Goal: Task Accomplishment & Management: Complete application form

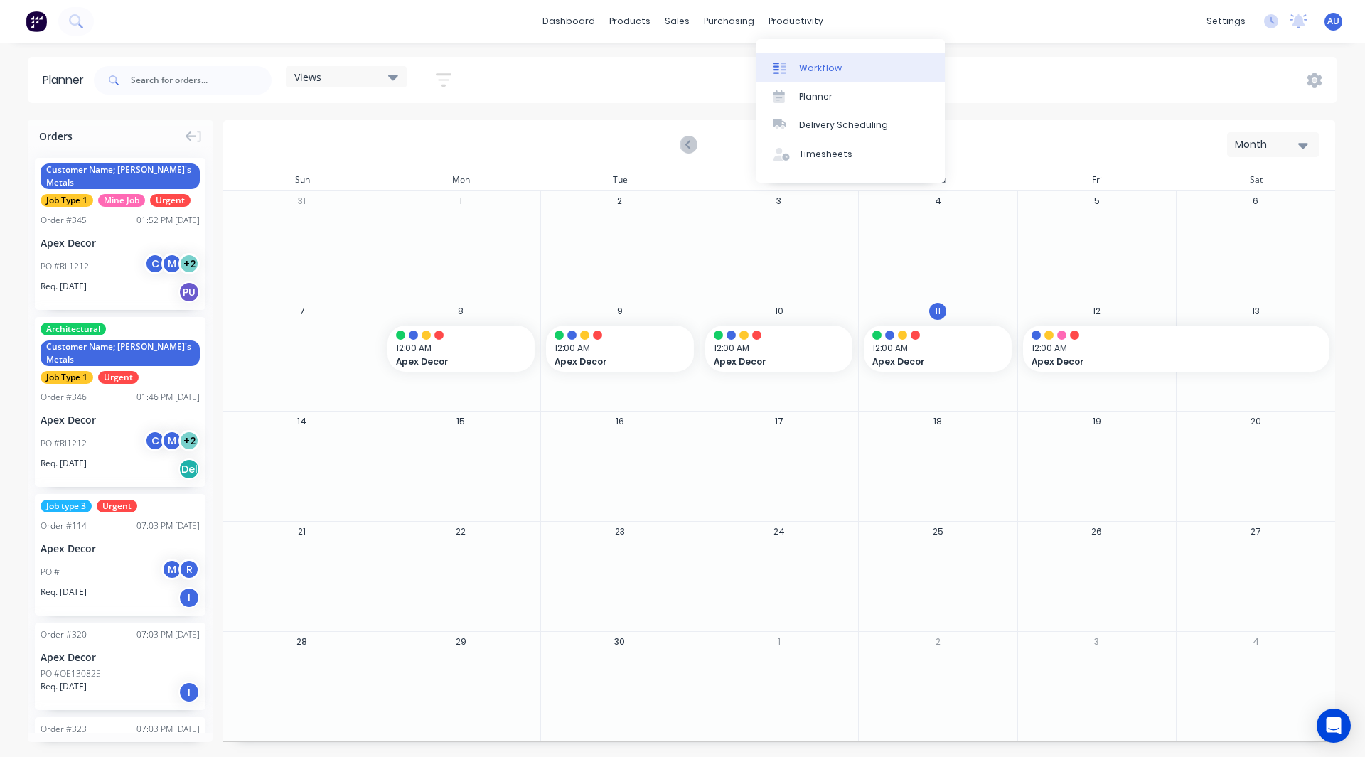
click at [815, 65] on div "Workflow" at bounding box center [820, 68] width 43 height 13
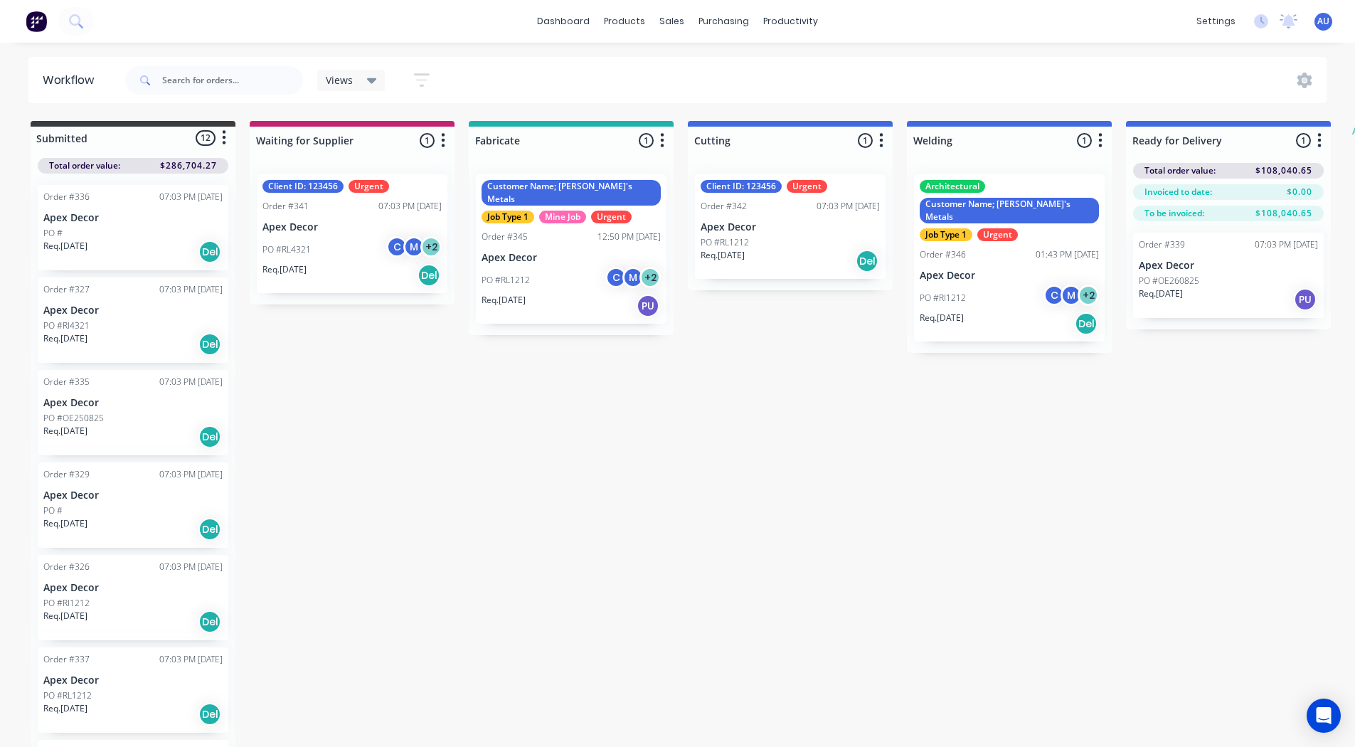
click at [1319, 25] on span "AU" at bounding box center [1323, 21] width 12 height 13
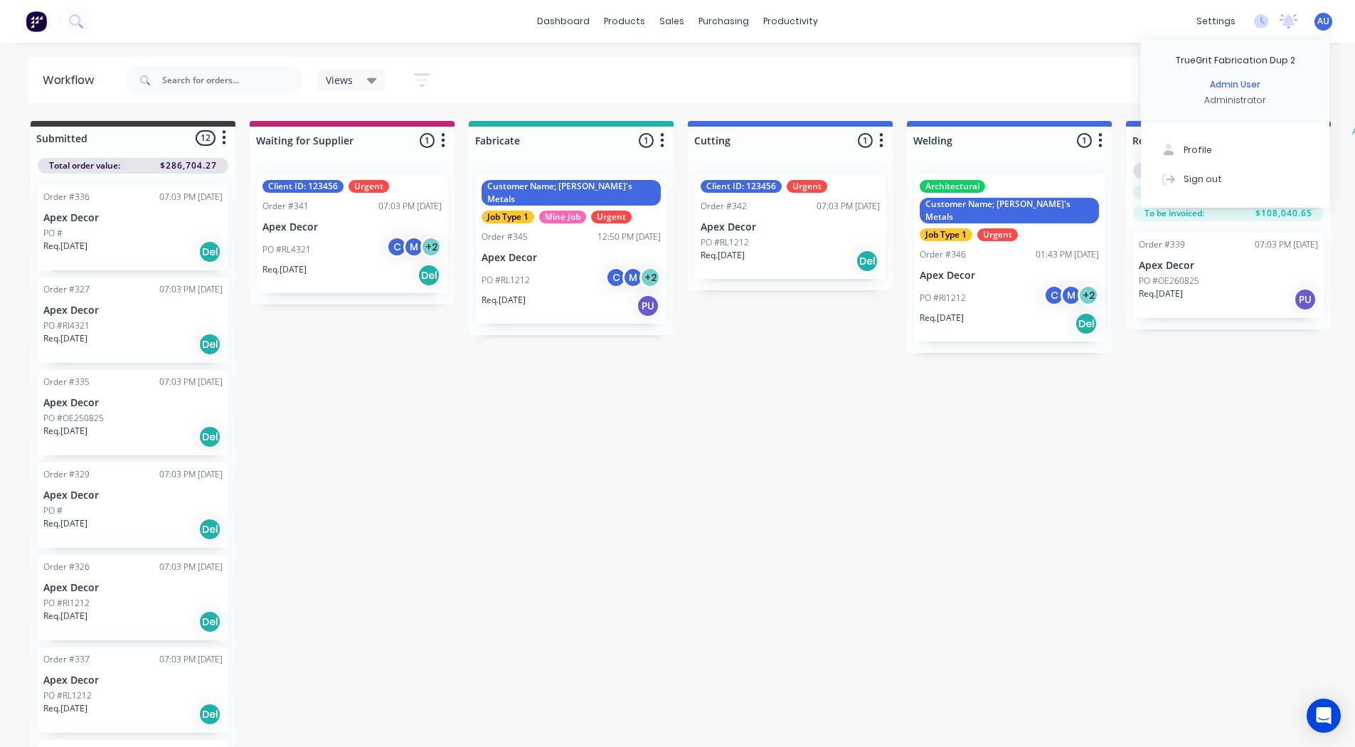
click at [776, 393] on div "Submitted 12 Status colour #3A3C3E hex #3A3C3E Save Cancel Summaries Total orde…" at bounding box center [865, 435] width 1753 height 629
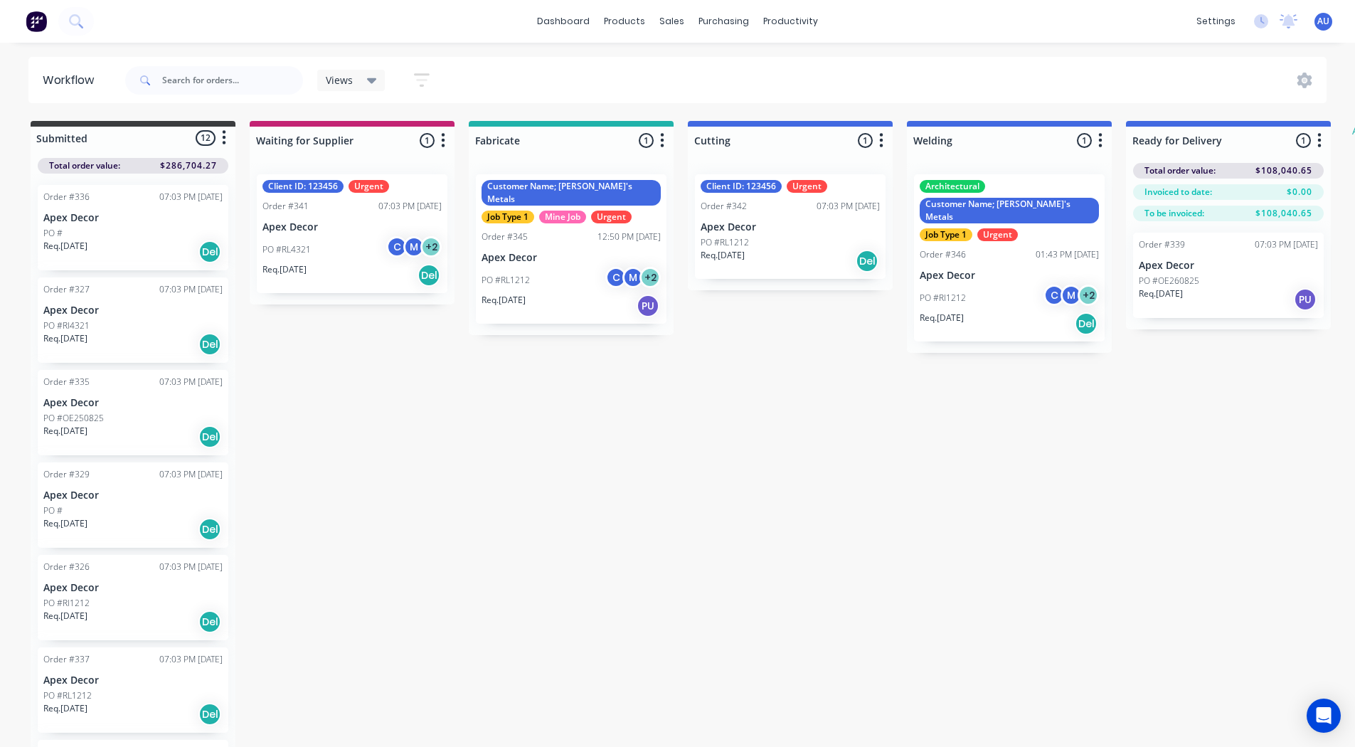
click at [561, 230] on div "Order #345 12:50 PM [DATE]" at bounding box center [570, 236] width 179 height 13
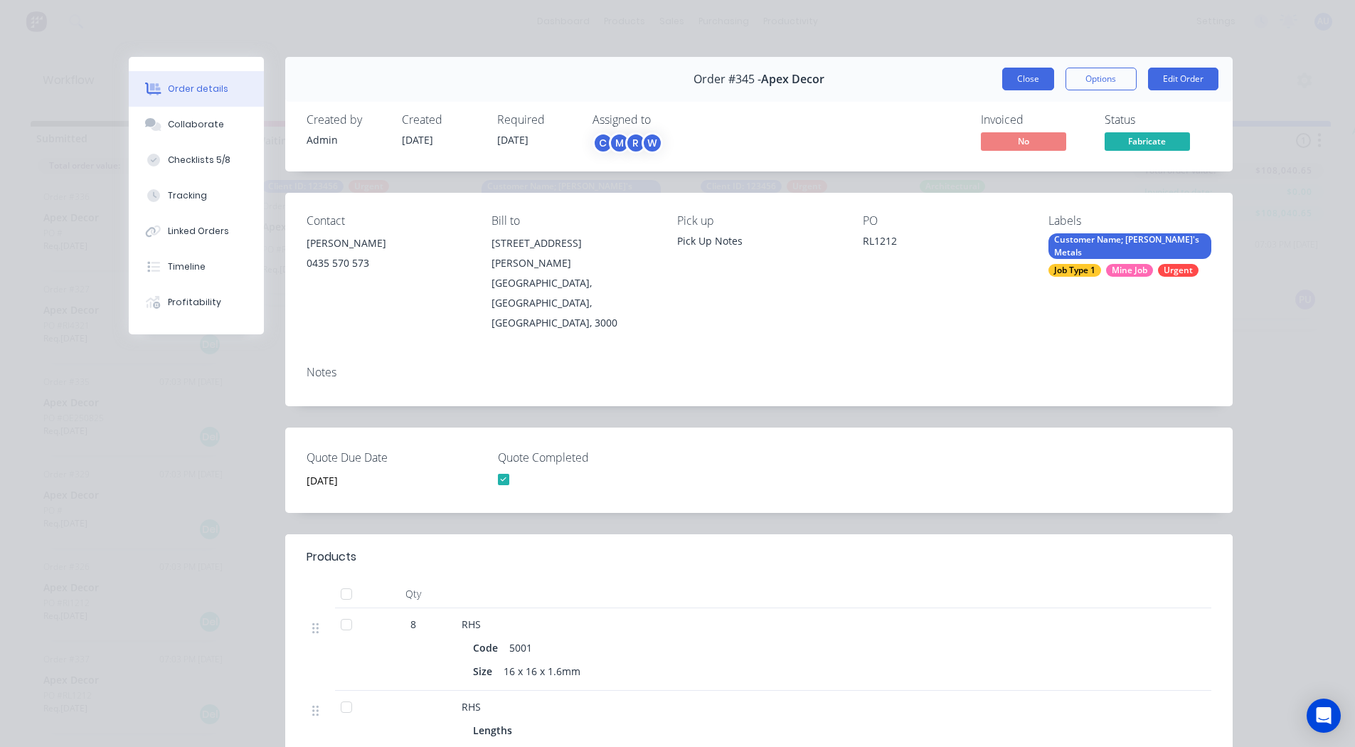
click at [1014, 78] on button "Close" at bounding box center [1028, 79] width 52 height 23
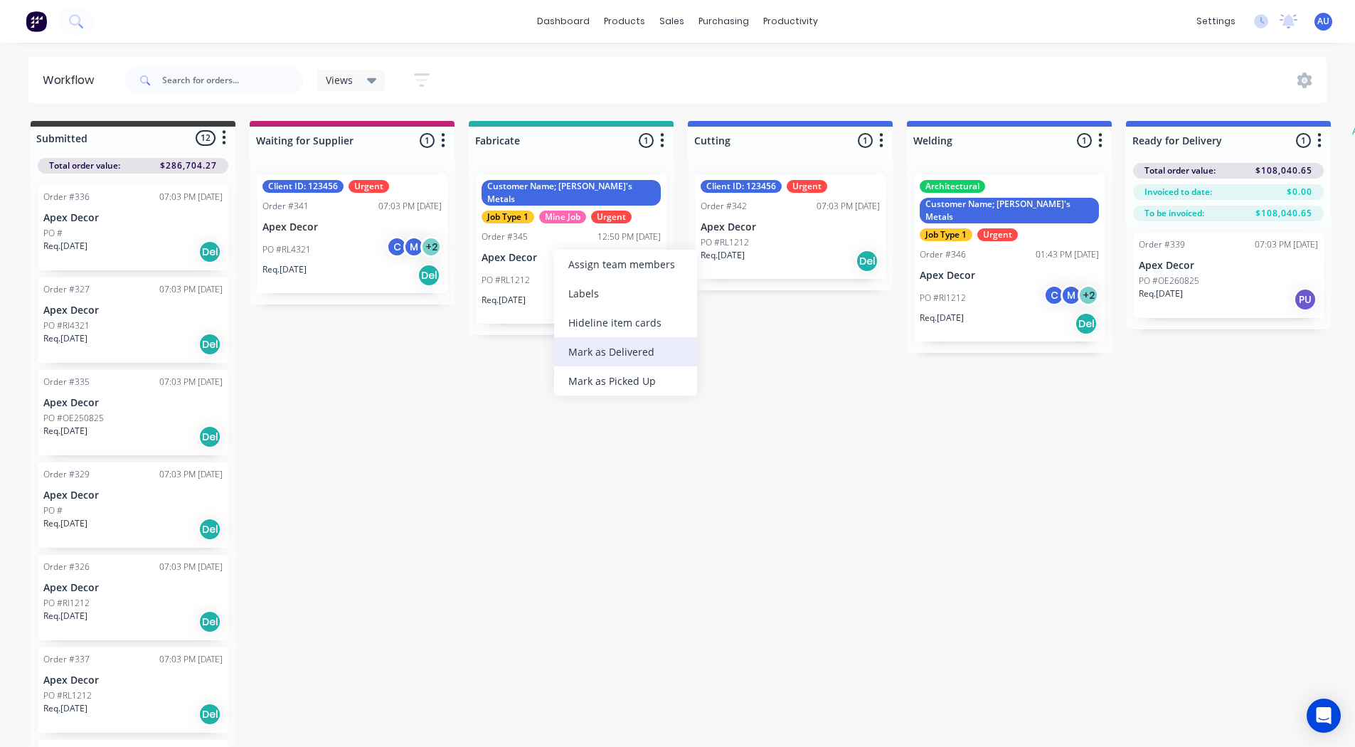
click at [599, 348] on div "Mark as Delivered" at bounding box center [625, 351] width 143 height 29
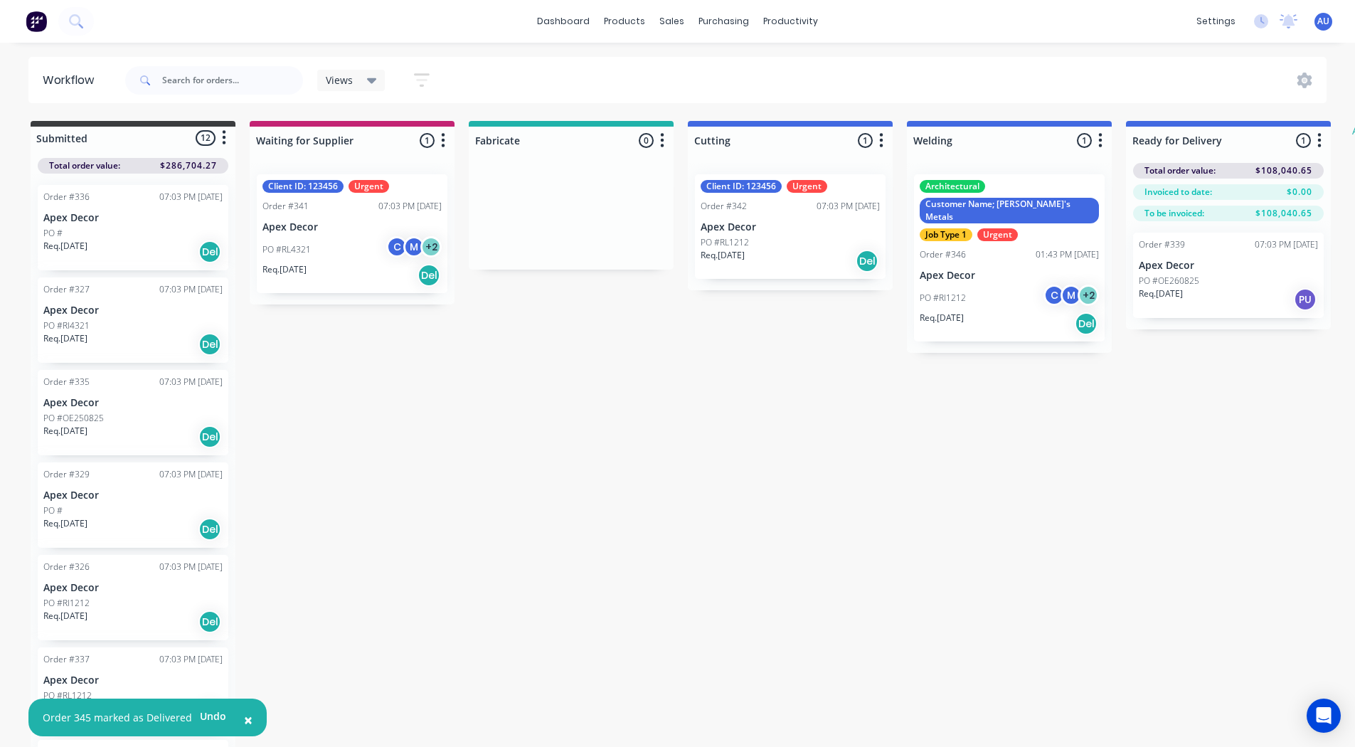
click at [354, 243] on div "PO #RL4321 C M + 2" at bounding box center [351, 249] width 179 height 27
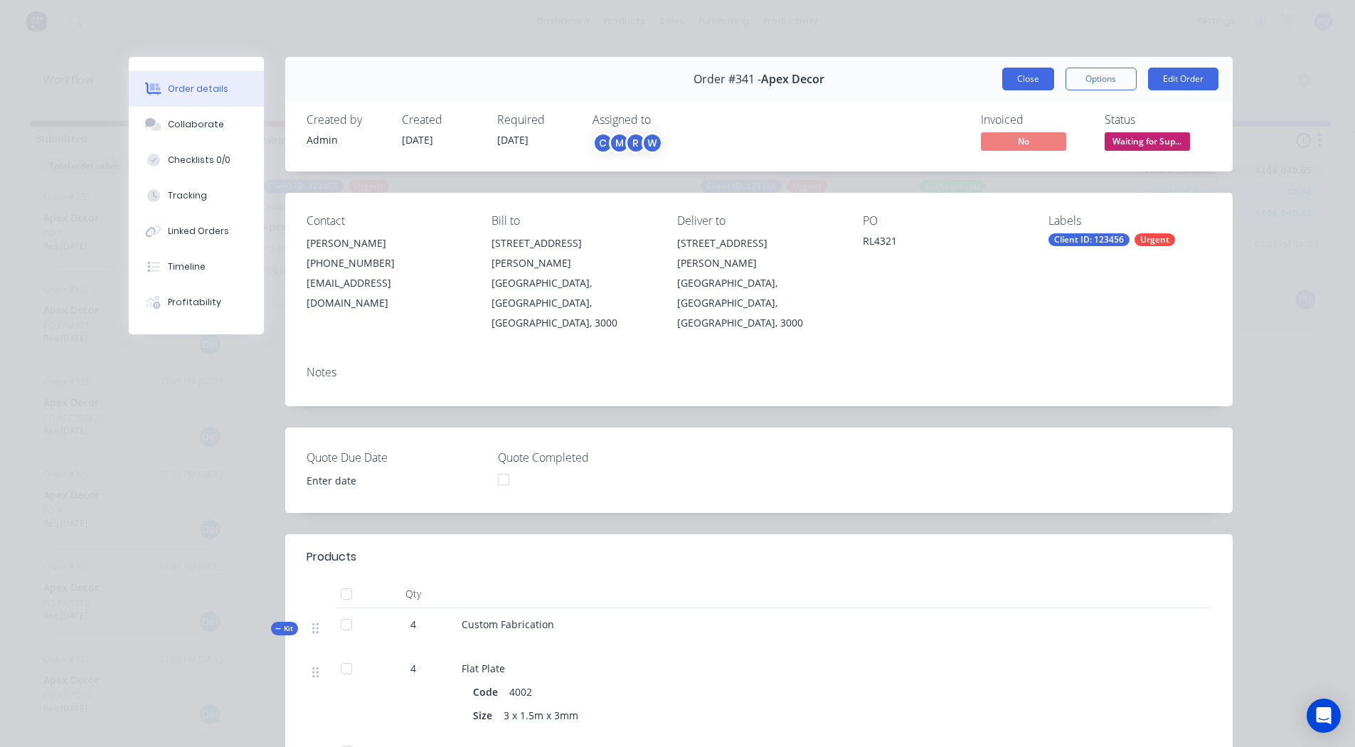
click at [1022, 84] on button "Close" at bounding box center [1028, 79] width 52 height 23
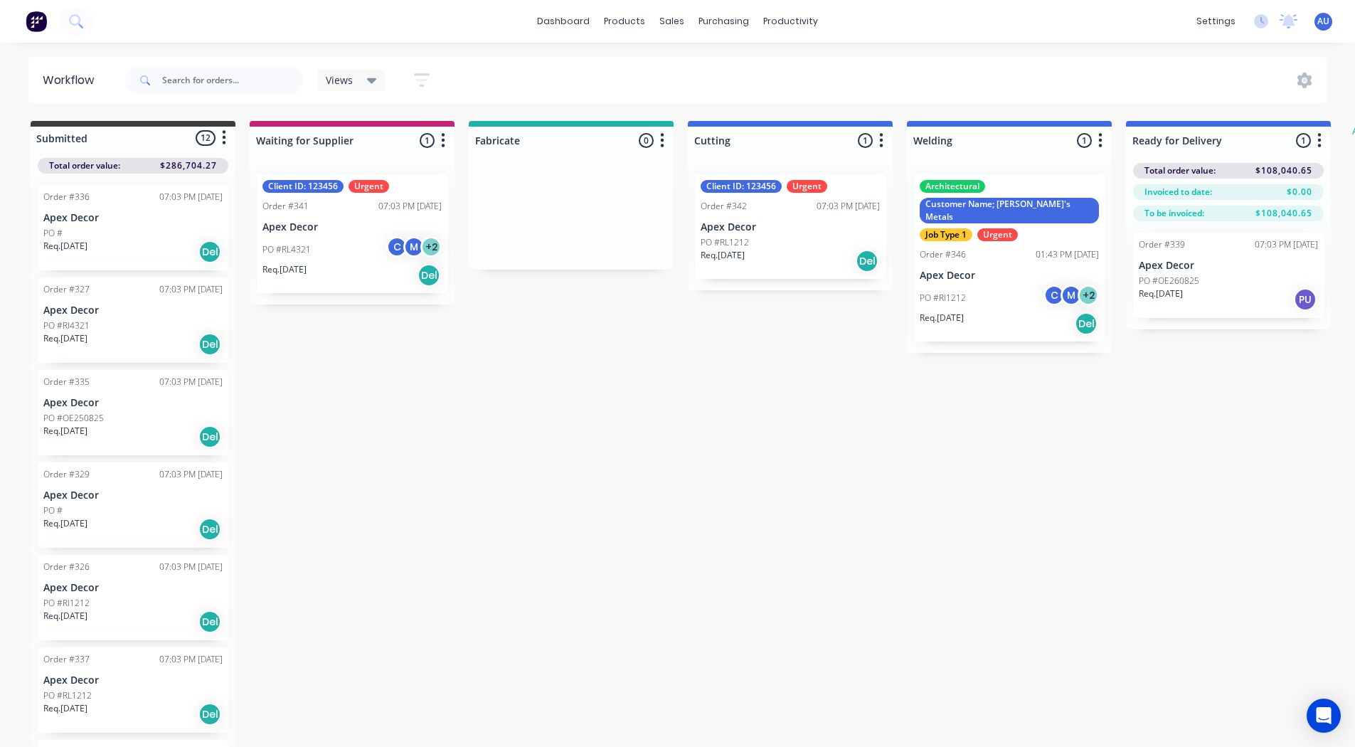
click at [825, 236] on div "PO #RL1212" at bounding box center [789, 242] width 179 height 13
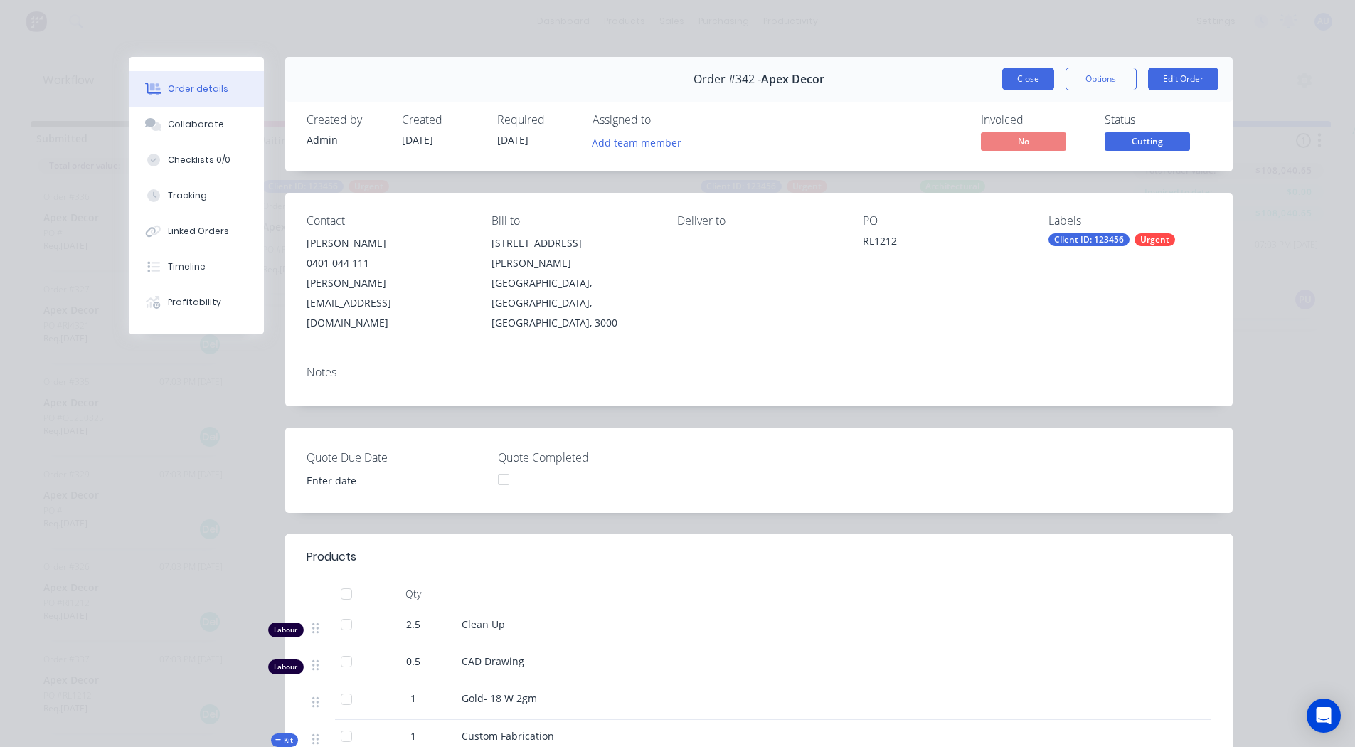
click at [1021, 82] on button "Close" at bounding box center [1028, 79] width 52 height 23
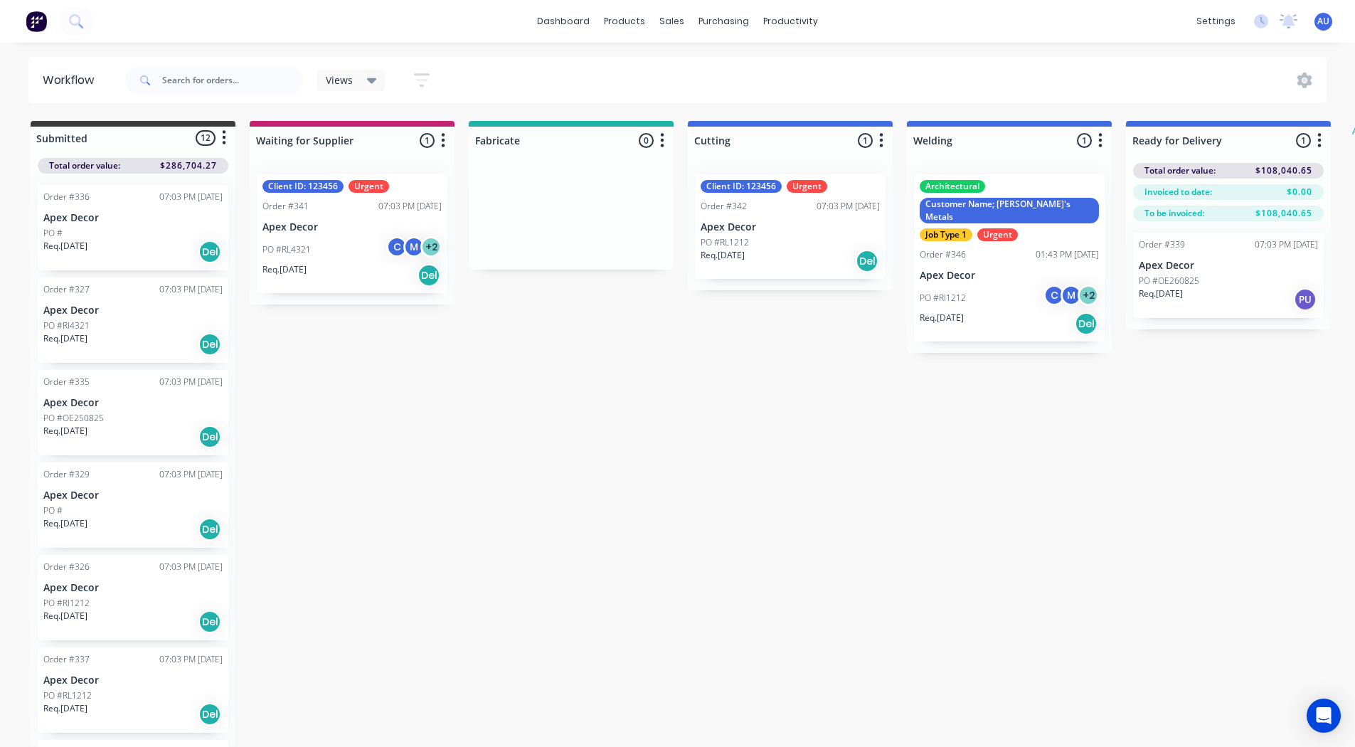
click at [1001, 270] on p "Apex Decor" at bounding box center [1008, 276] width 179 height 12
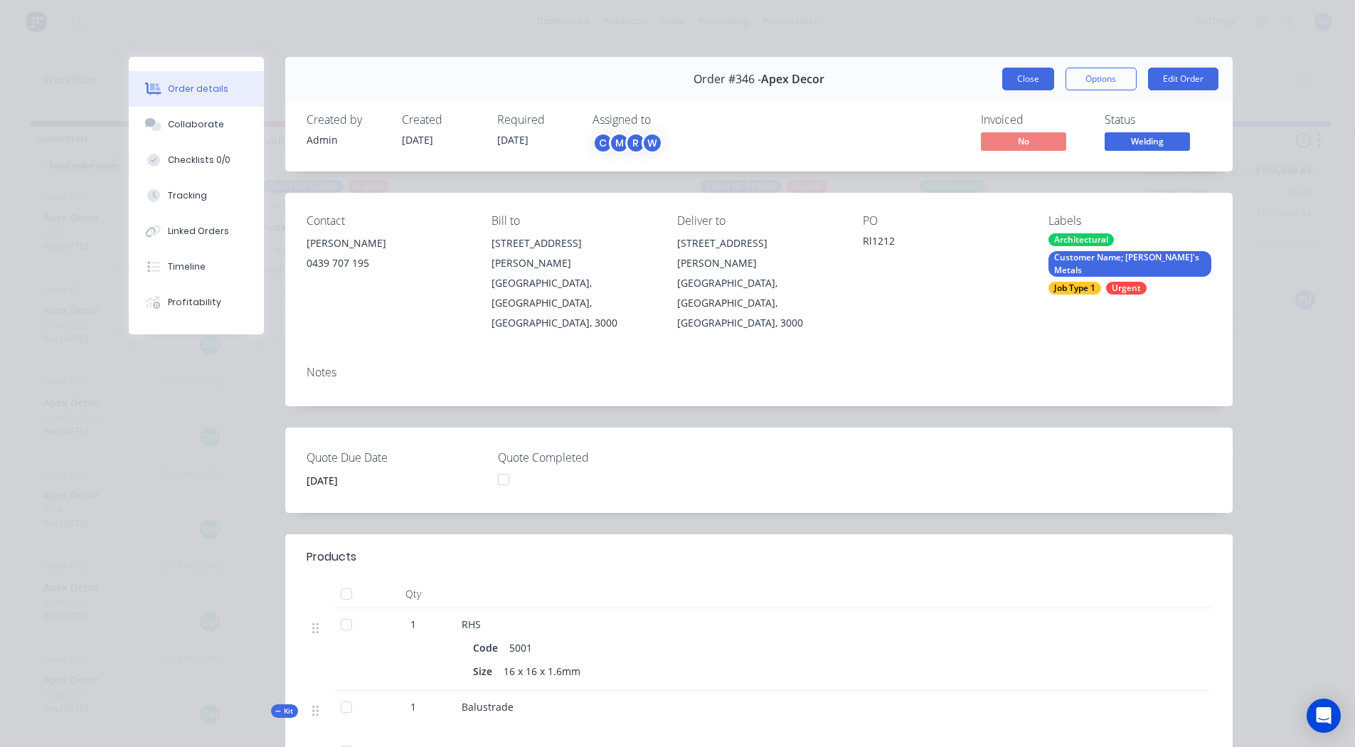
click at [1030, 79] on button "Close" at bounding box center [1028, 79] width 52 height 23
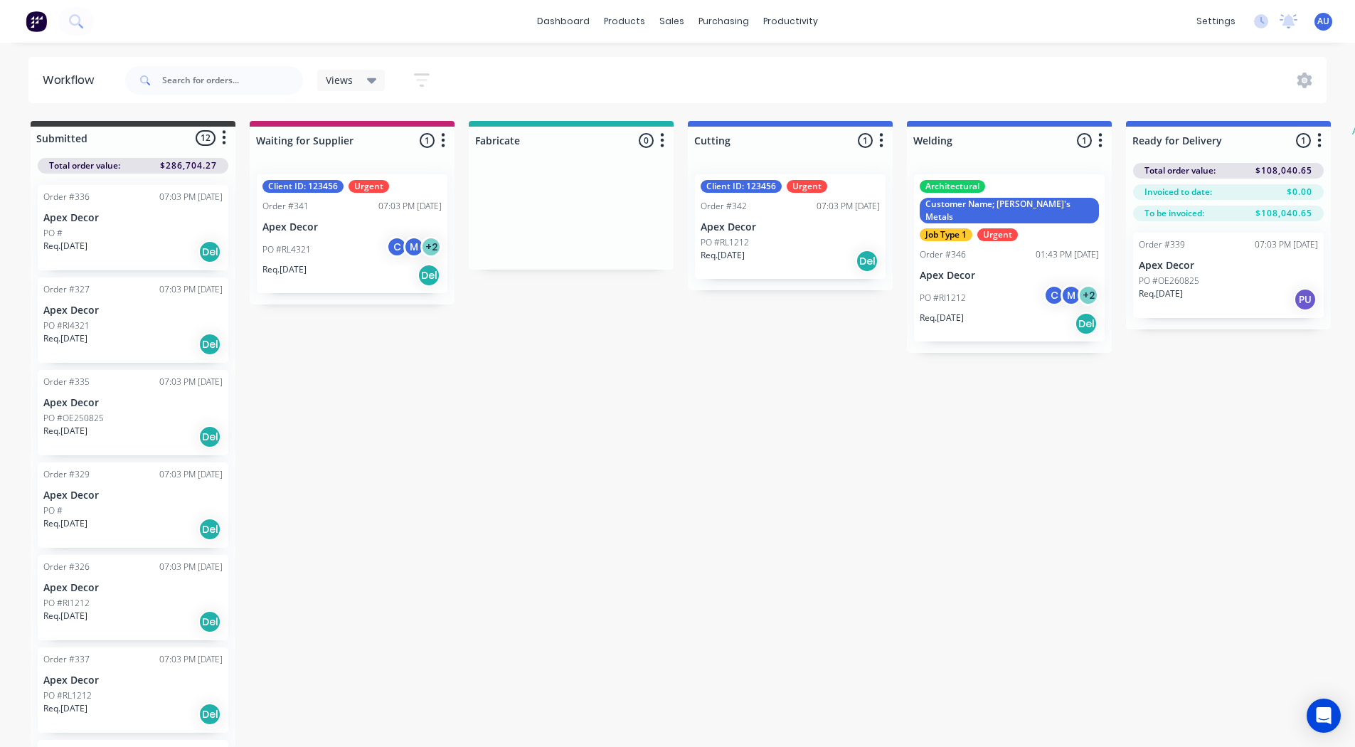
click at [993, 248] on div "Order #346 01:43 PM [DATE]" at bounding box center [1008, 254] width 179 height 13
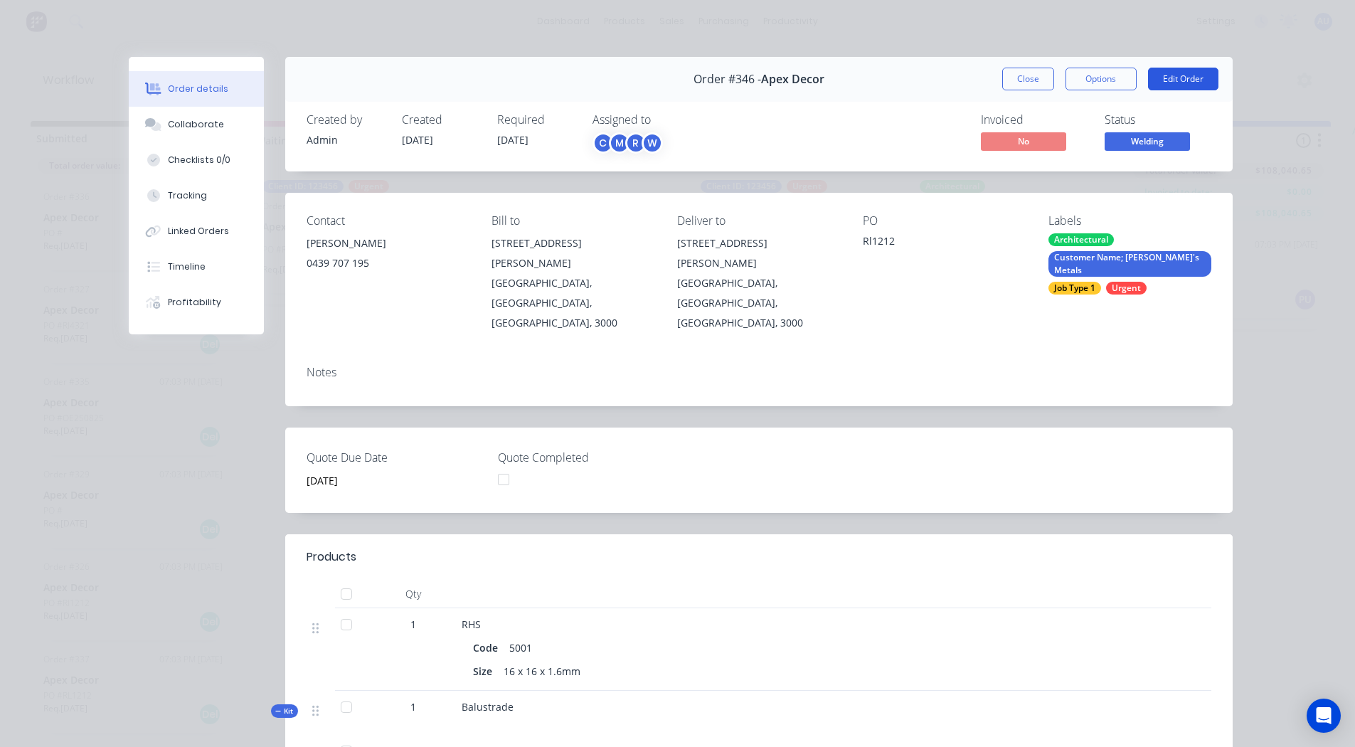
click at [1168, 84] on button "Edit Order" at bounding box center [1183, 79] width 70 height 23
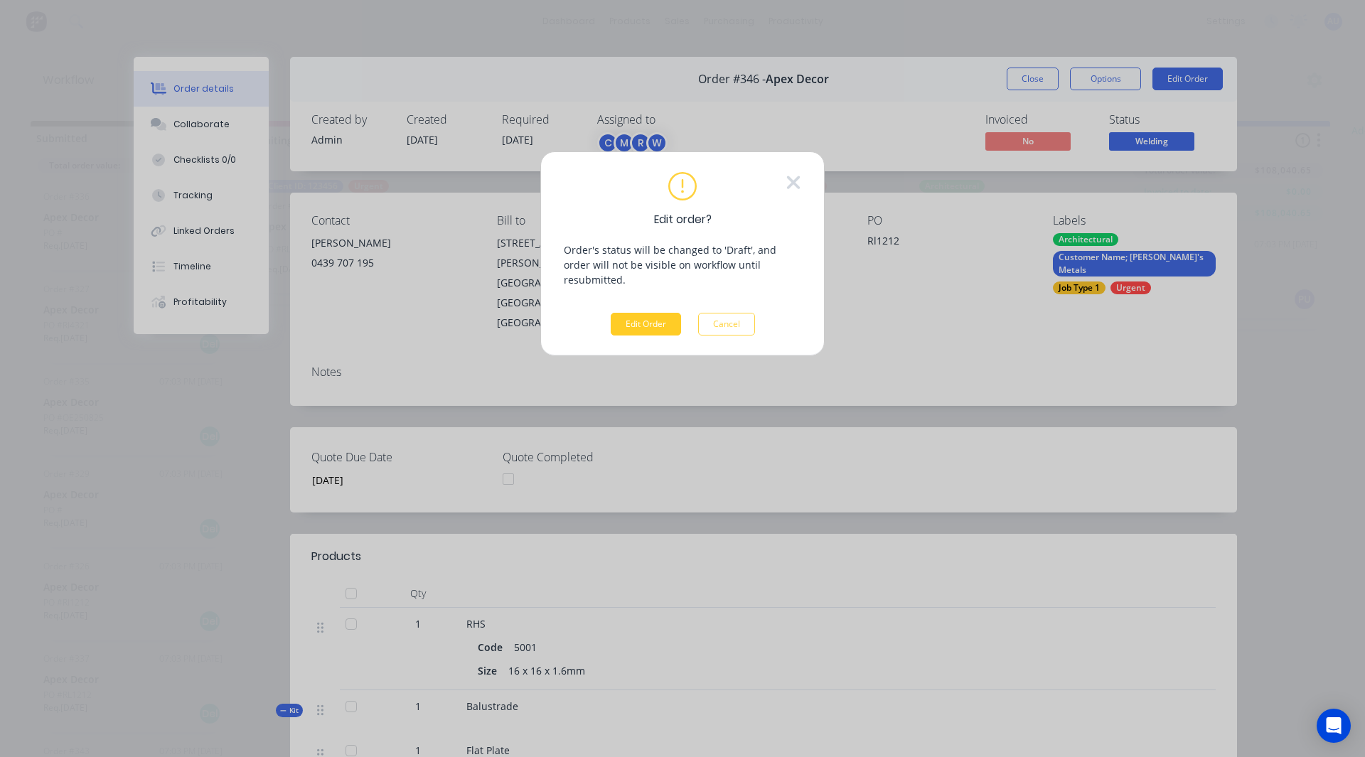
click at [649, 313] on button "Edit Order" at bounding box center [646, 324] width 70 height 23
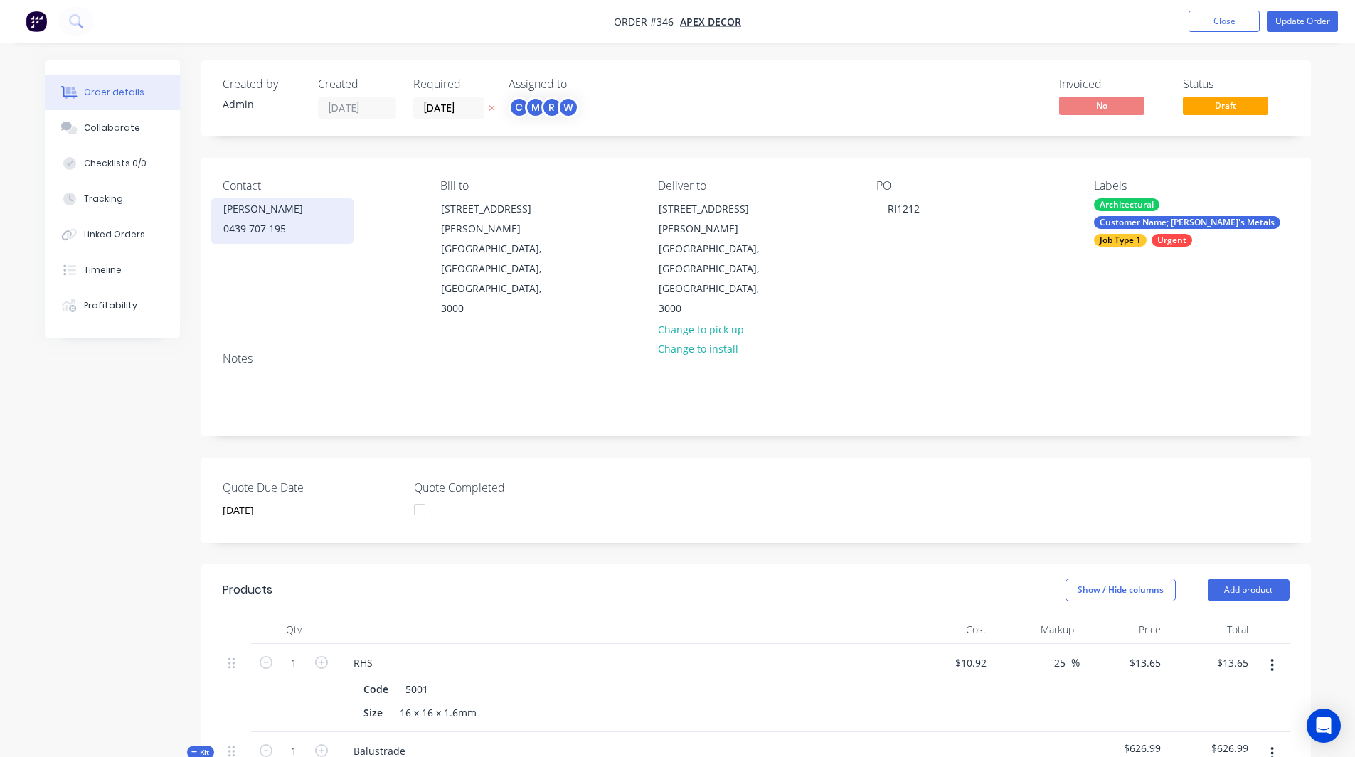
click at [286, 225] on div "0439 707 195" at bounding box center [282, 229] width 118 height 20
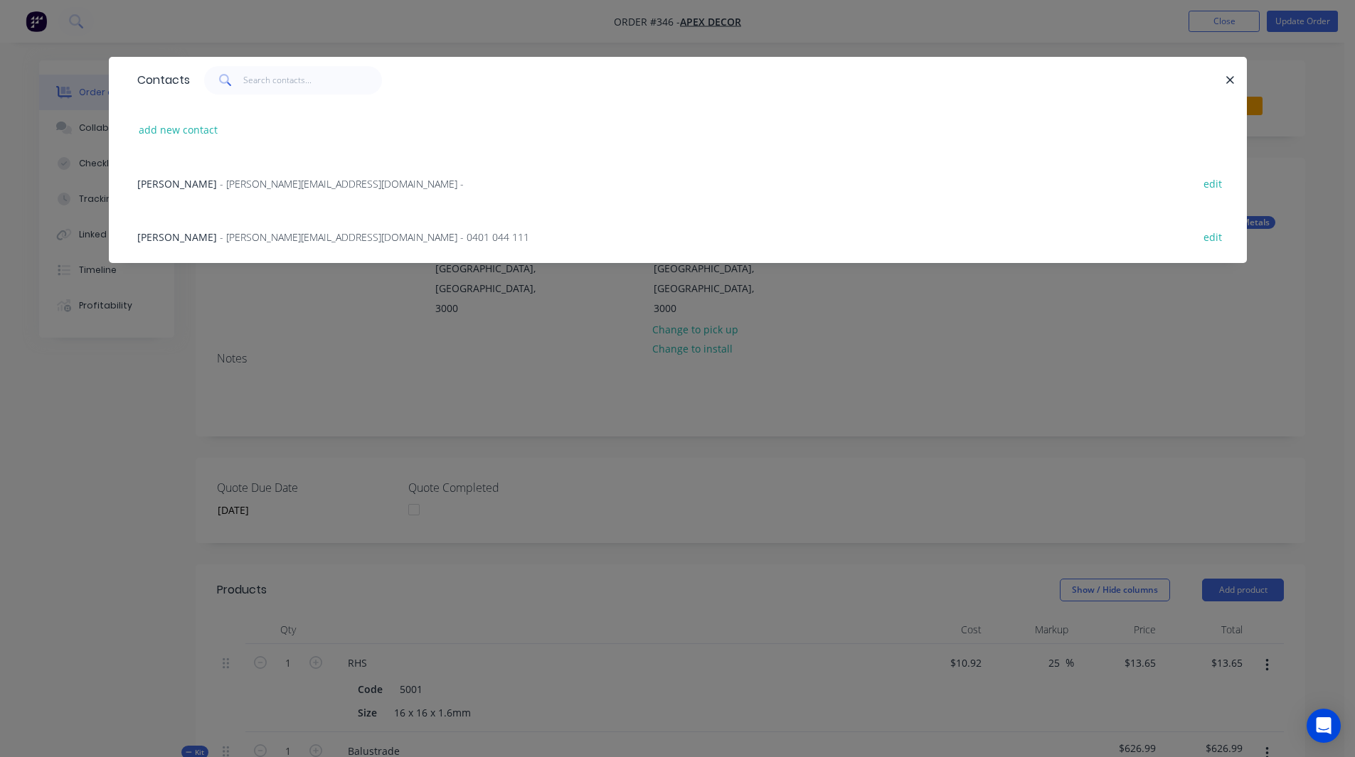
click at [220, 183] on span "- [PERSON_NAME][EMAIL_ADDRESS][DOMAIN_NAME] -" at bounding box center [342, 184] width 244 height 14
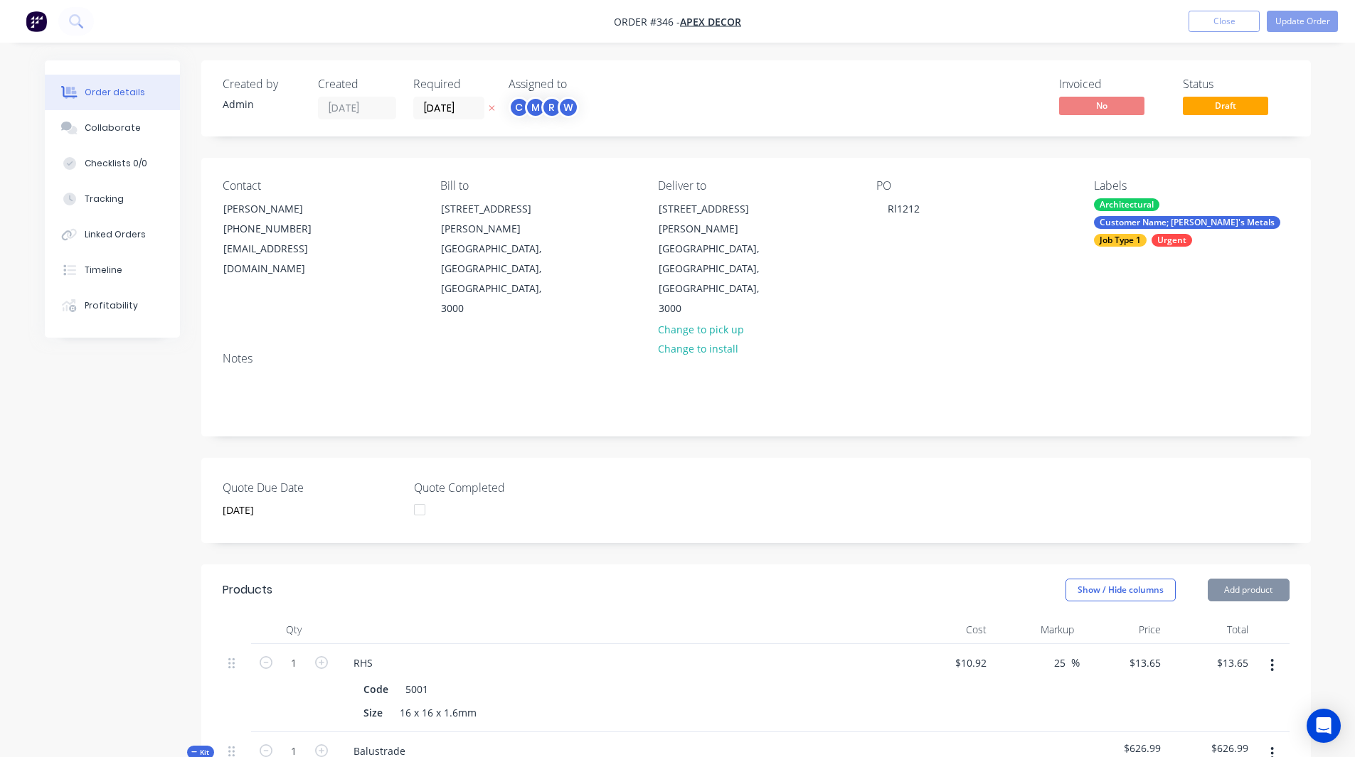
click at [201, 183] on div "Order details Collaborate Checklists 0/0 Tracking Linked Orders Timeline Profit…" at bounding box center [123, 198] width 156 height 277
click at [1303, 27] on button "Update Order" at bounding box center [1301, 21] width 71 height 21
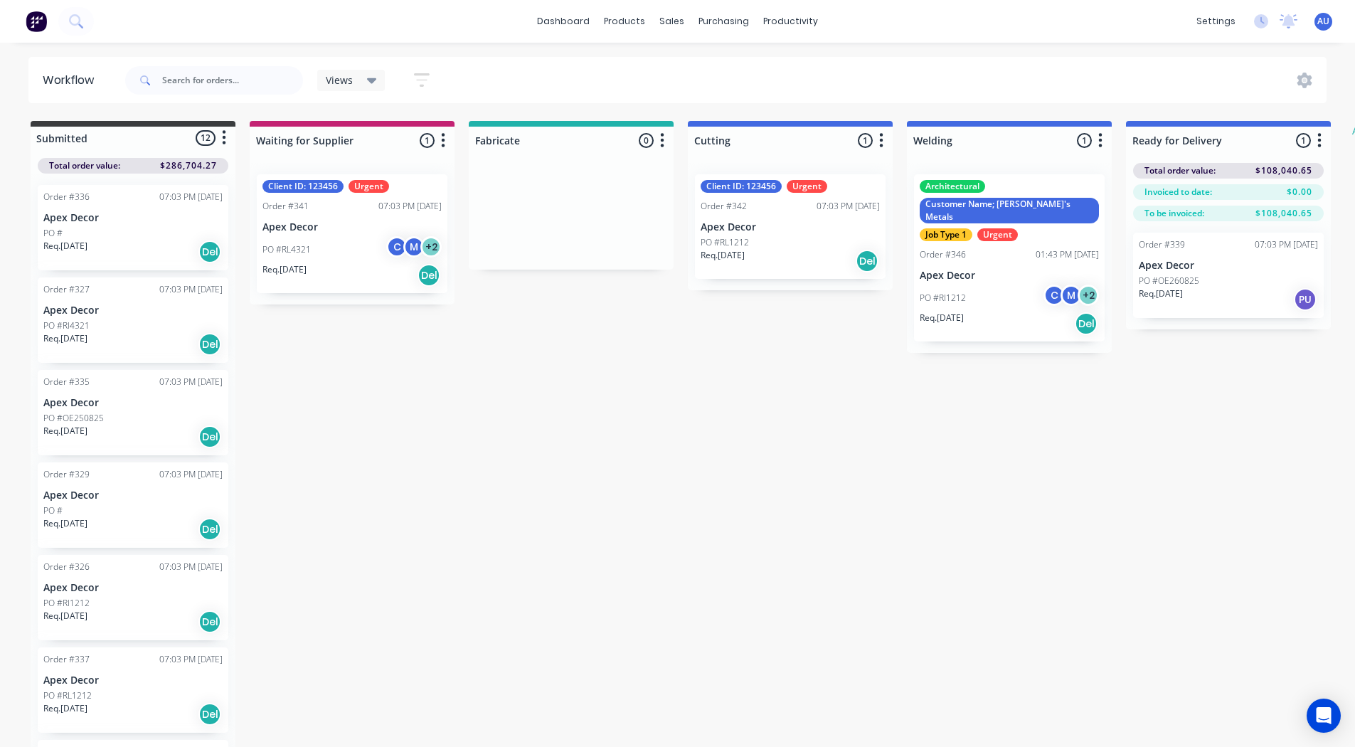
scroll to position [591, 0]
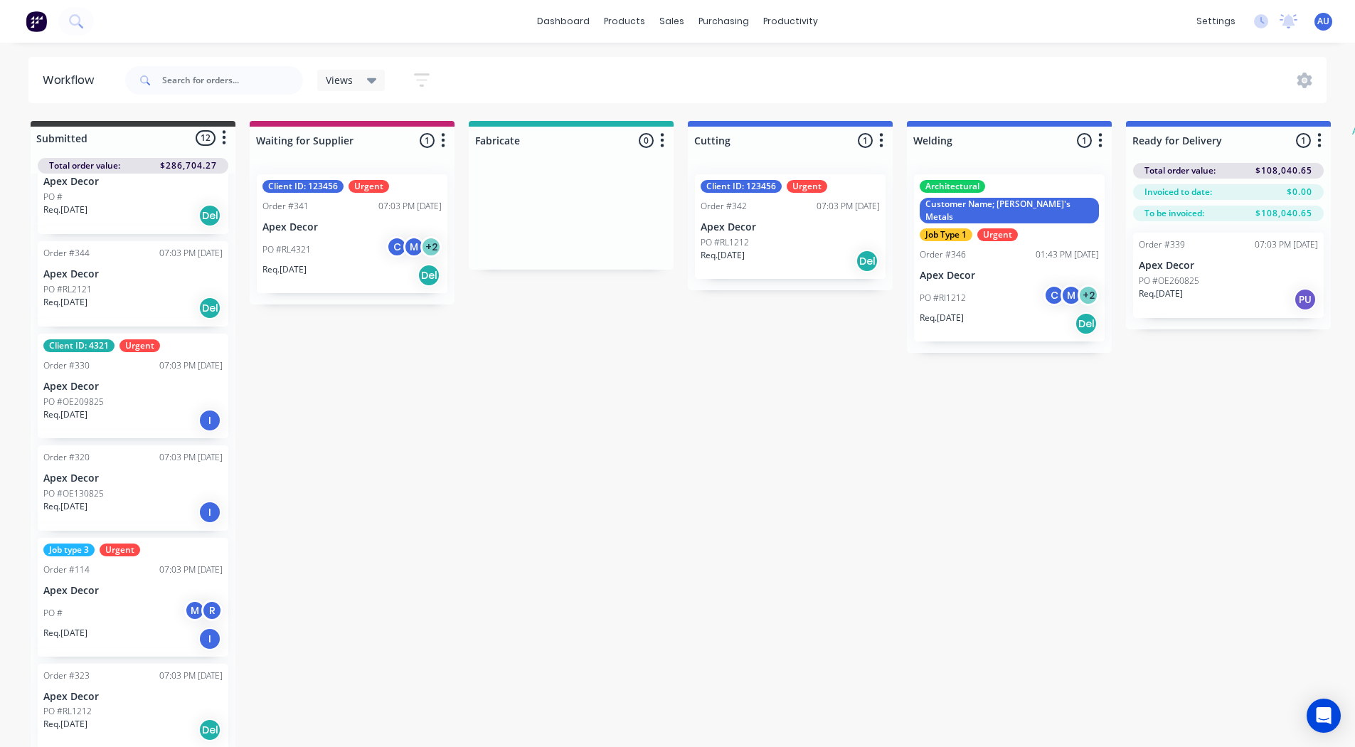
click at [90, 594] on p "Apex Decor" at bounding box center [132, 591] width 179 height 12
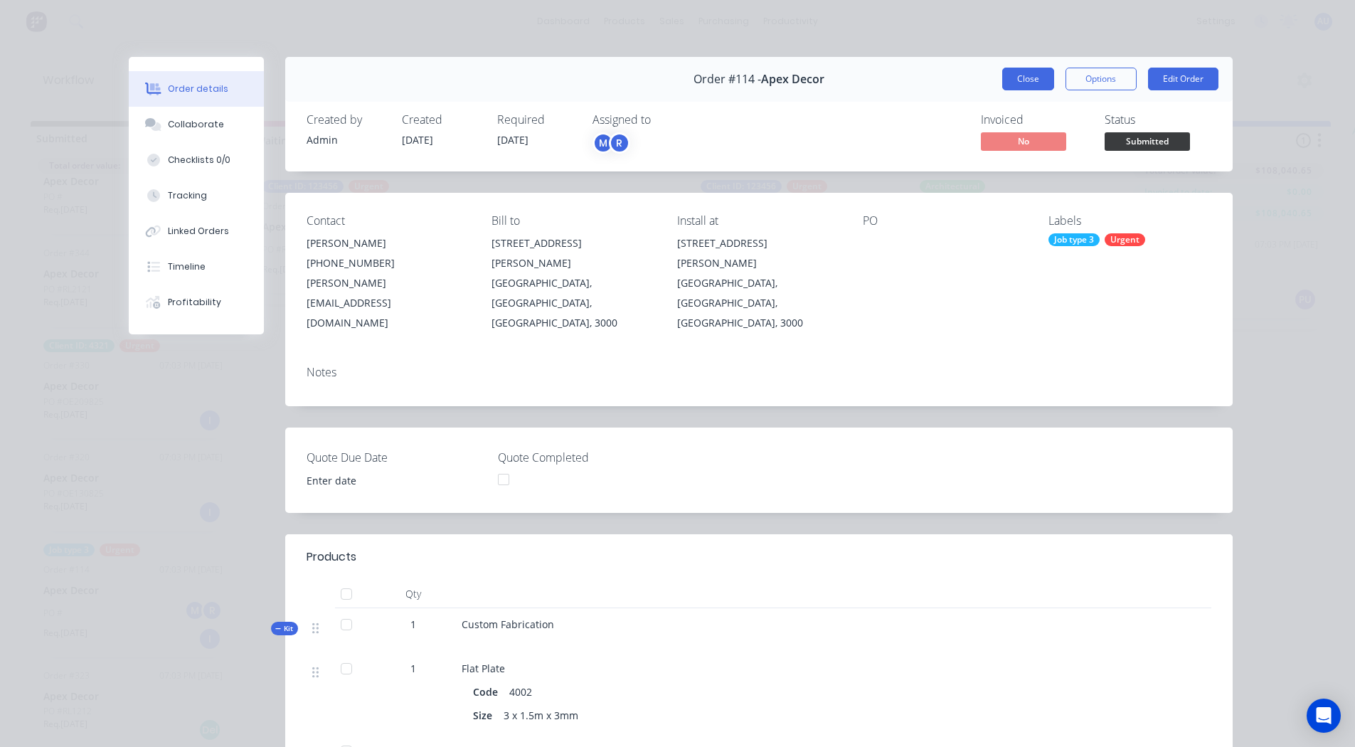
click at [1037, 76] on button "Close" at bounding box center [1028, 79] width 52 height 23
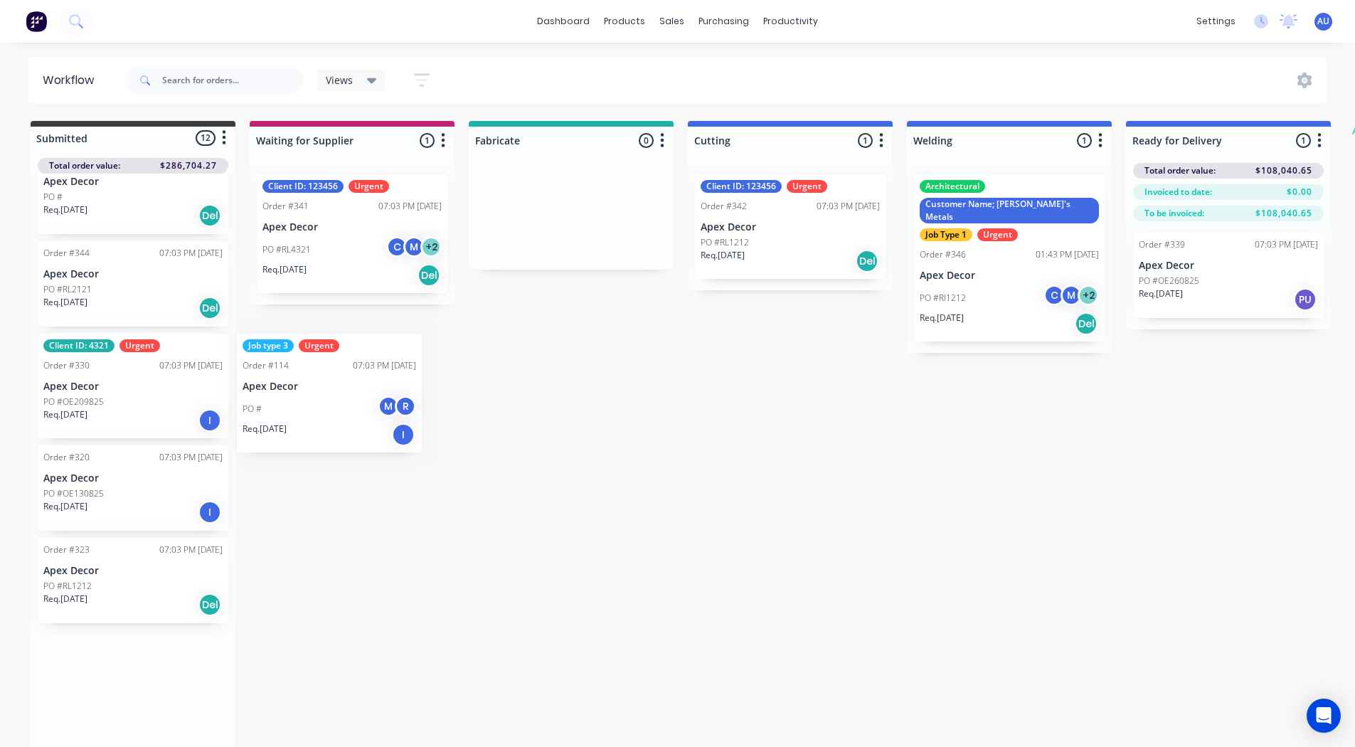
scroll to position [1, 0]
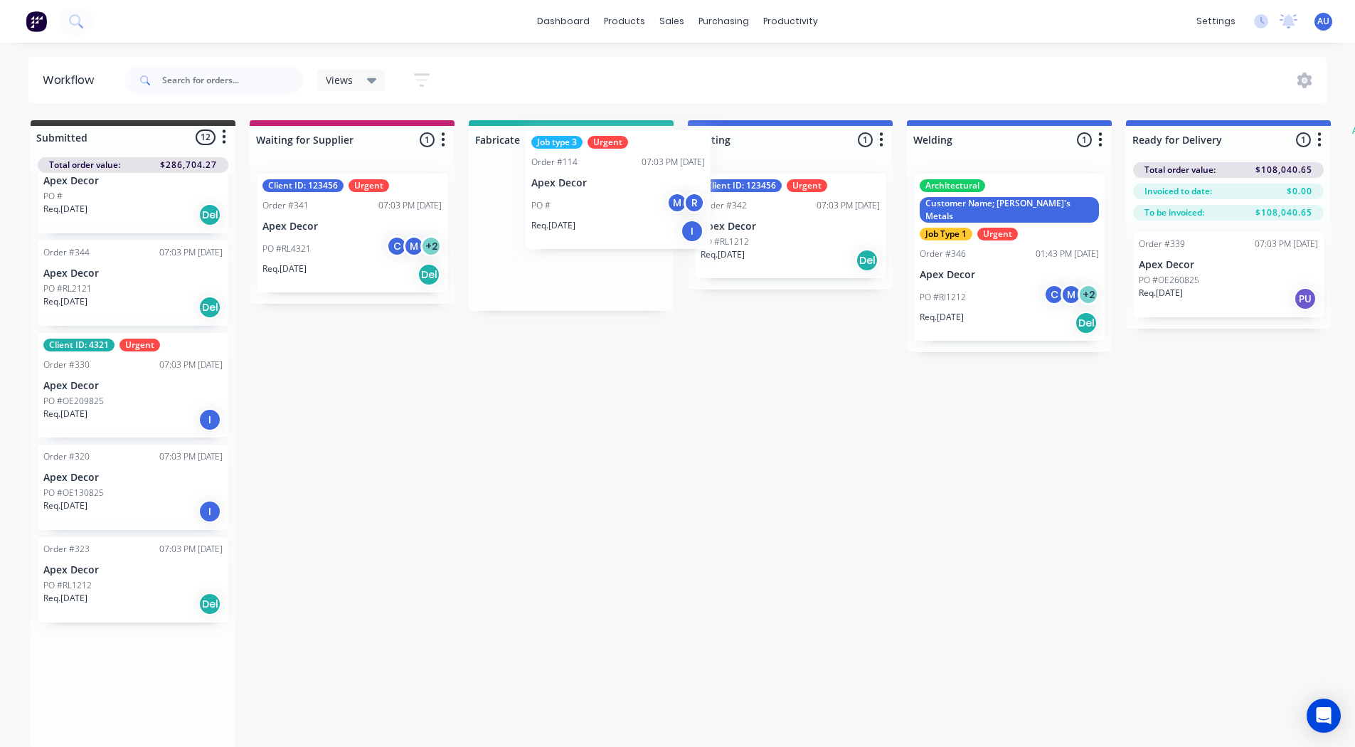
drag, startPoint x: 79, startPoint y: 609, endPoint x: 577, endPoint y: 191, distance: 650.1
click at [577, 191] on div "Submitted 12 Status colour #3A3C3E hex #3A3C3E Save Cancel Summaries Total orde…" at bounding box center [865, 434] width 1753 height 629
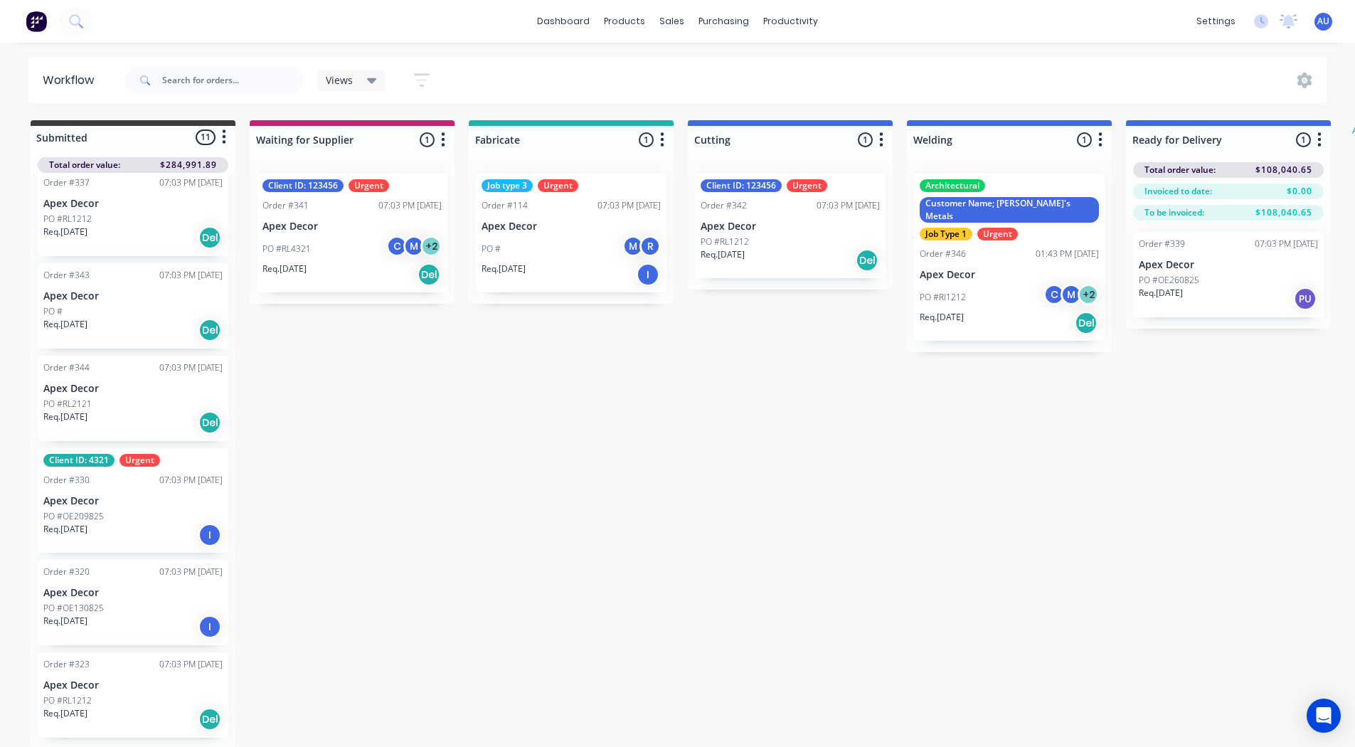
scroll to position [465, 0]
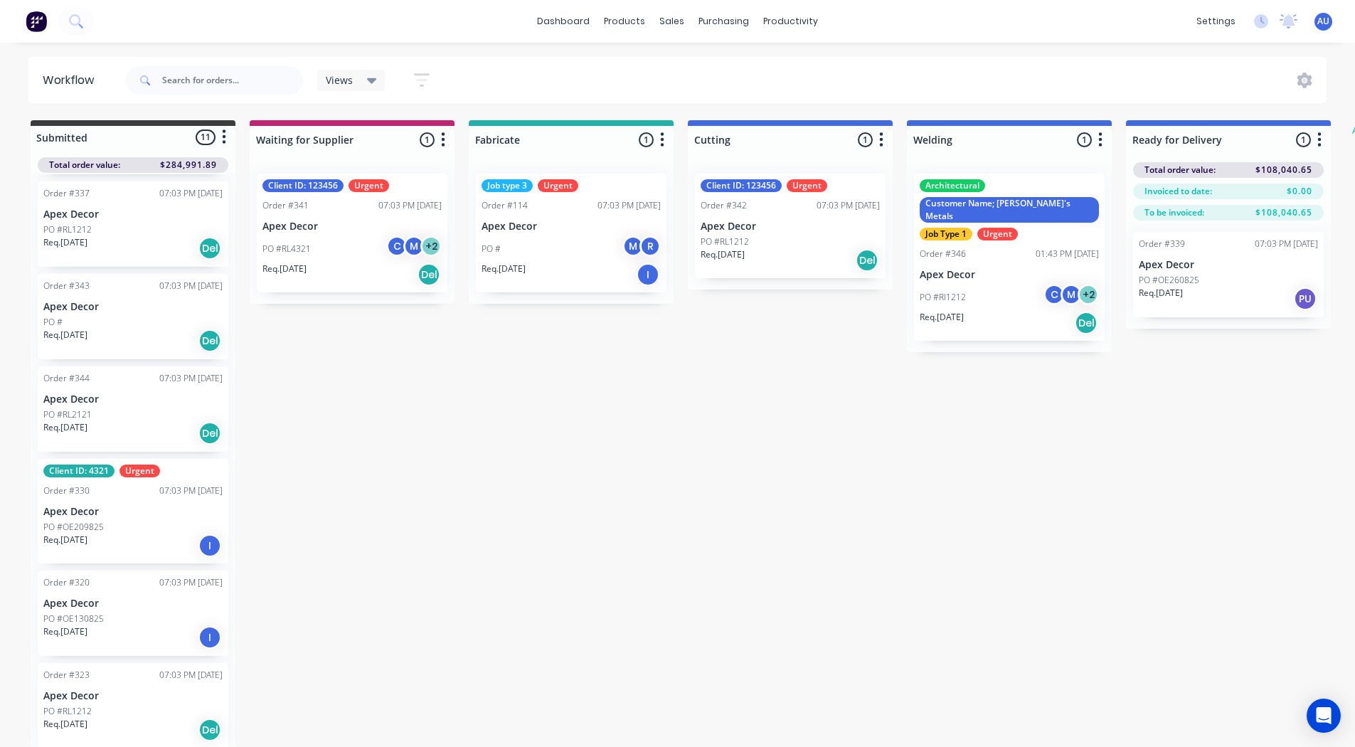
click at [89, 513] on p "Apex Decor" at bounding box center [132, 512] width 179 height 12
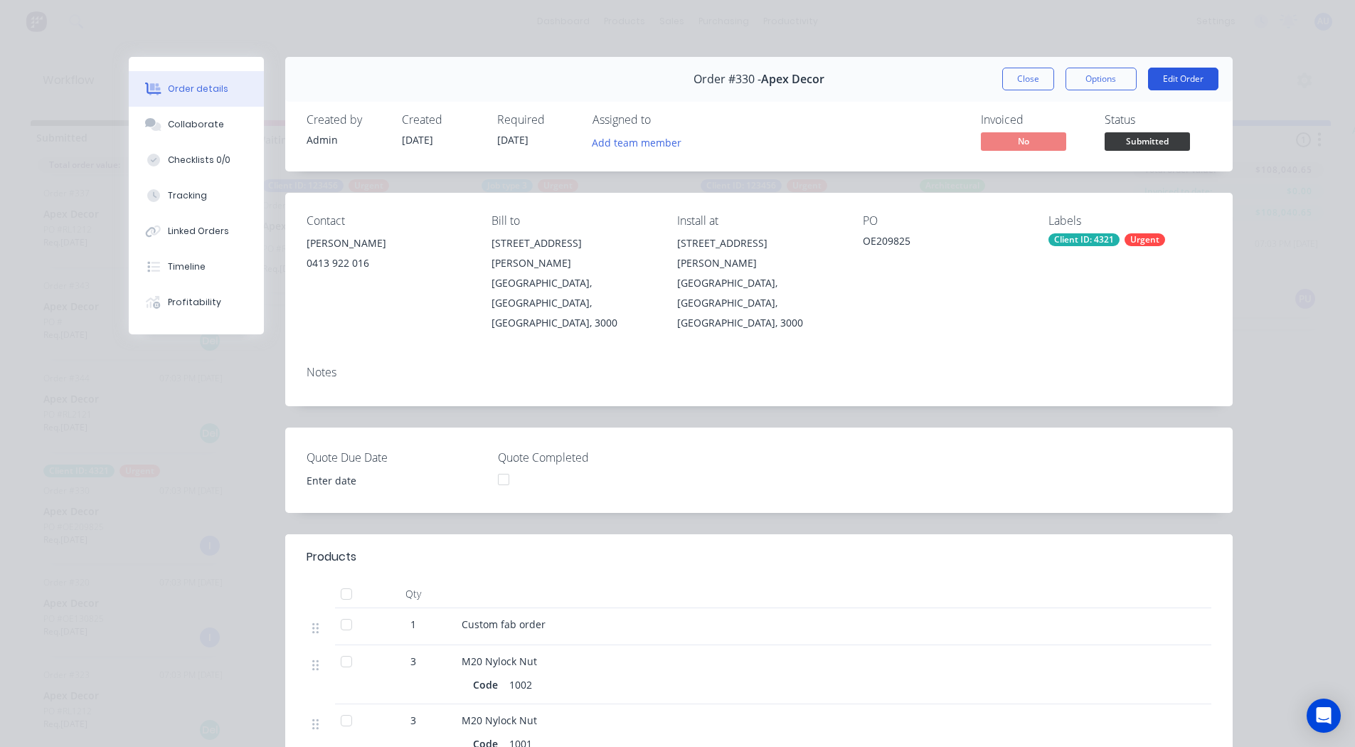
click at [1171, 83] on button "Edit Order" at bounding box center [1183, 79] width 70 height 23
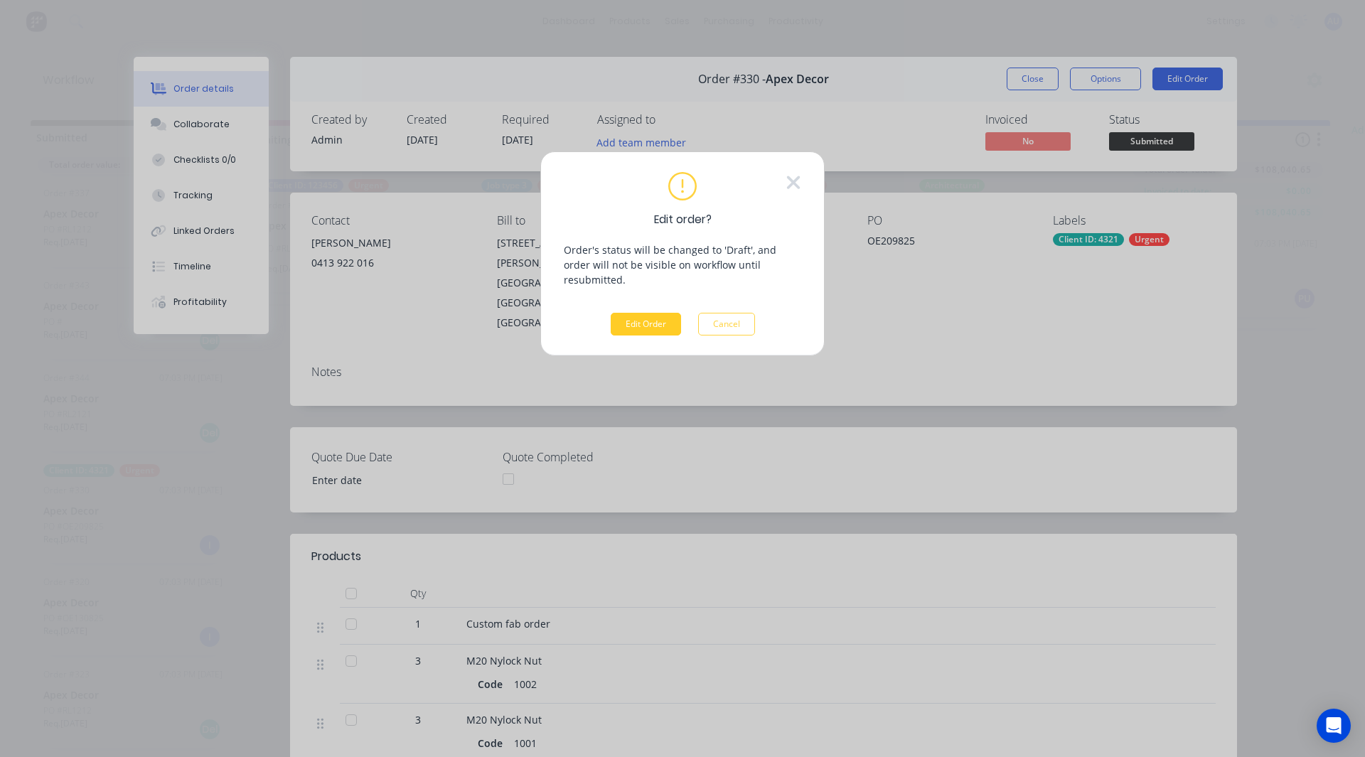
click at [645, 314] on button "Edit Order" at bounding box center [646, 324] width 70 height 23
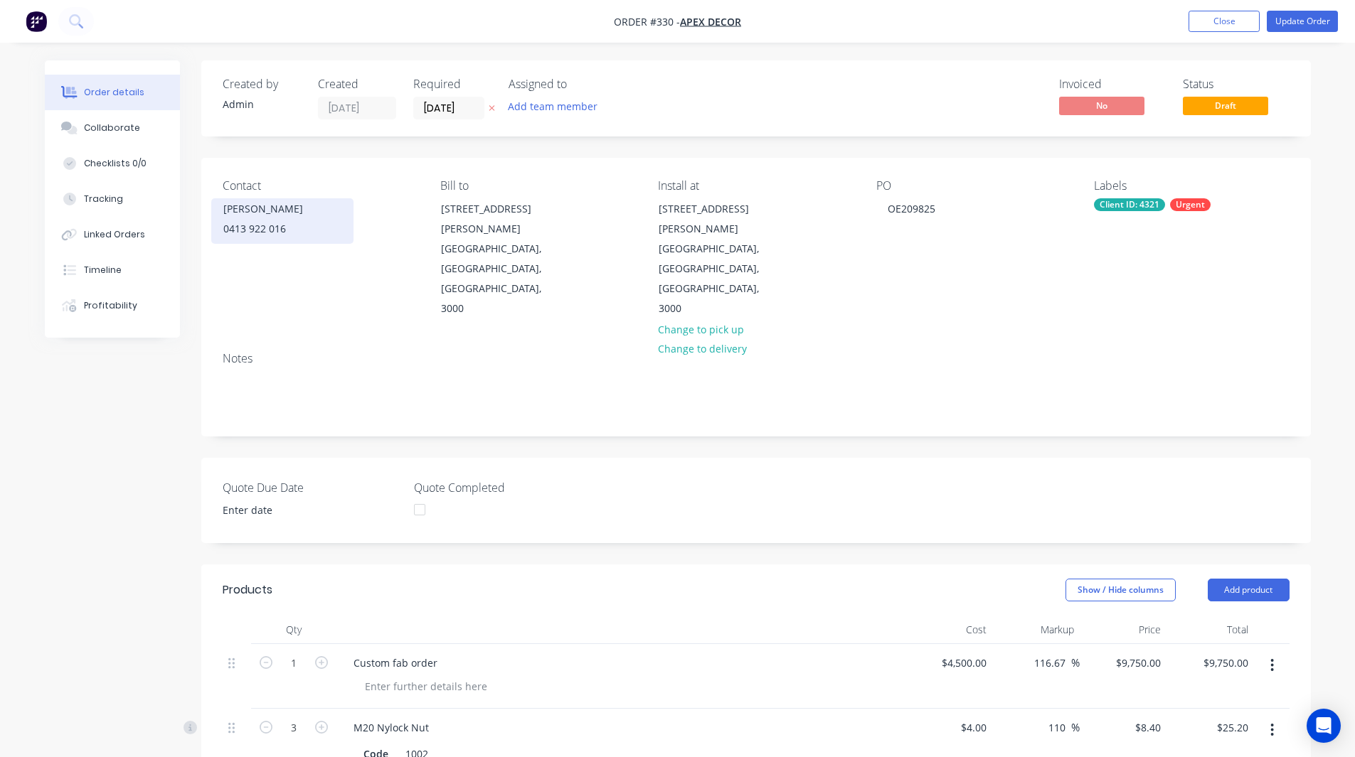
click at [231, 218] on div "[PERSON_NAME]" at bounding box center [282, 209] width 118 height 20
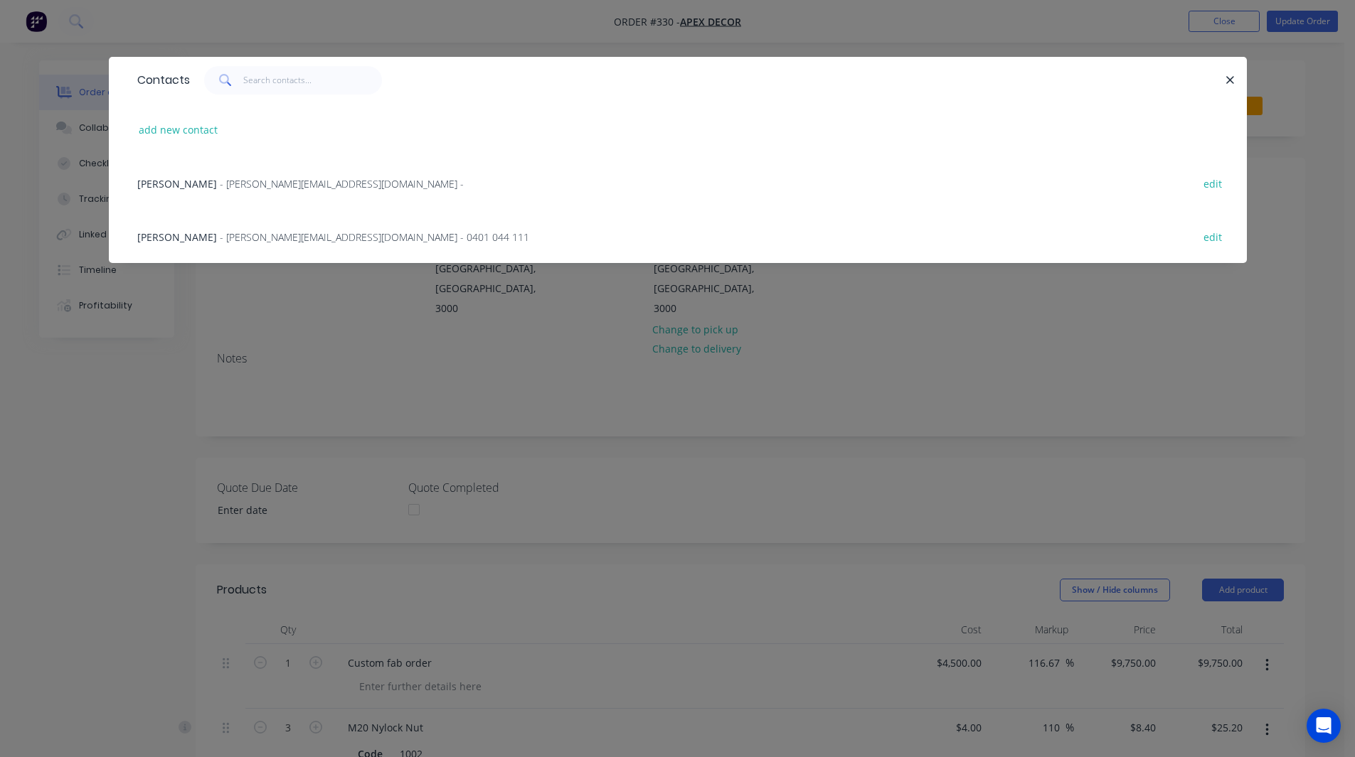
click at [226, 226] on div "Paul - [EMAIL_ADDRESS][DOMAIN_NAME] - 0401 044 111 edit" at bounding box center [677, 236] width 1095 height 53
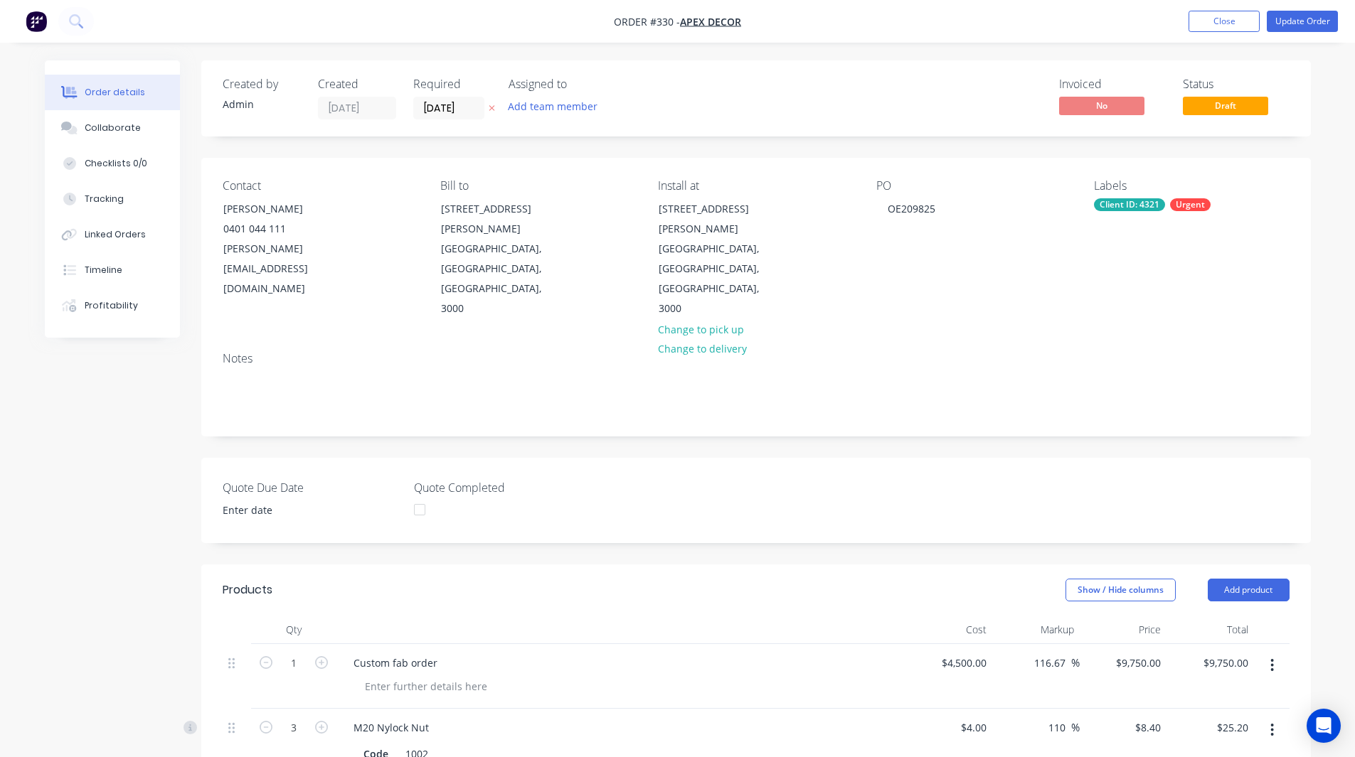
click at [1296, 24] on button "Update Order" at bounding box center [1301, 21] width 71 height 21
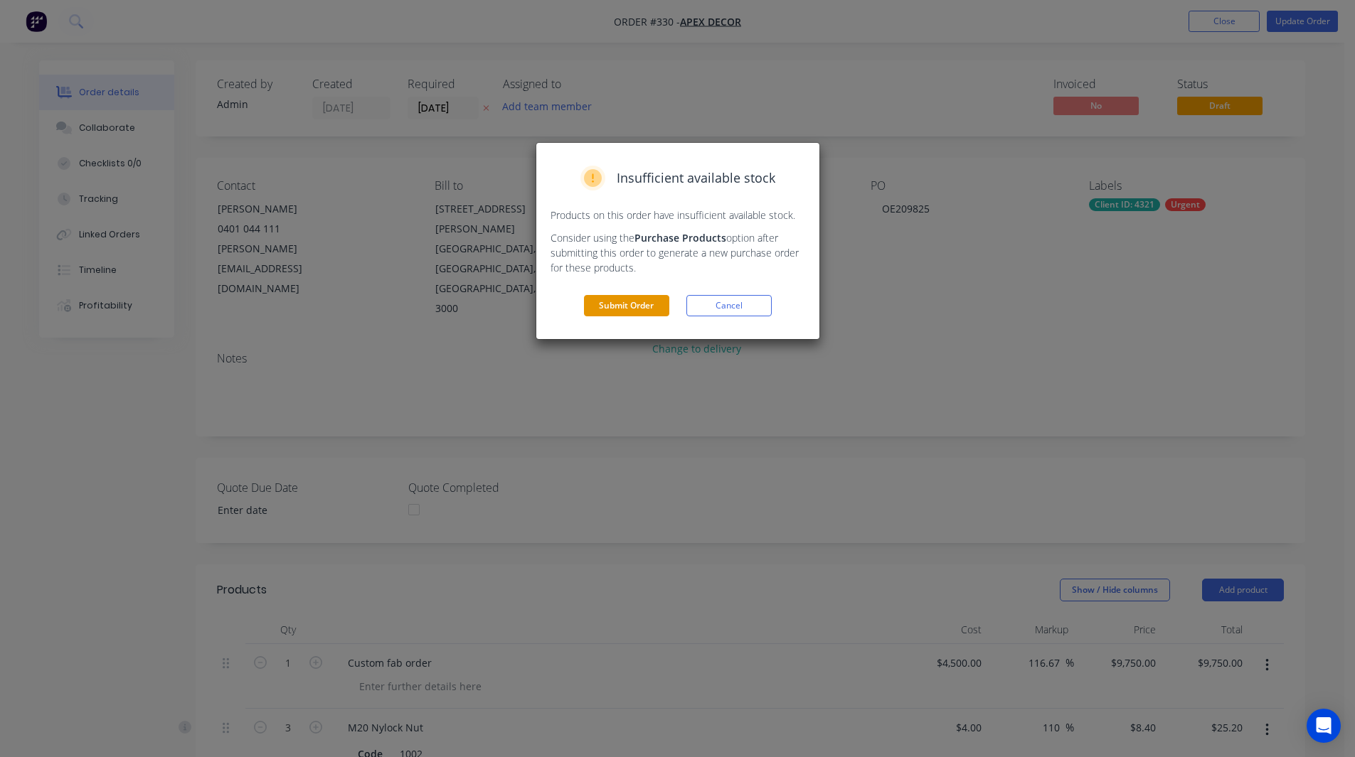
click at [644, 306] on button "Submit Order" at bounding box center [626, 305] width 85 height 21
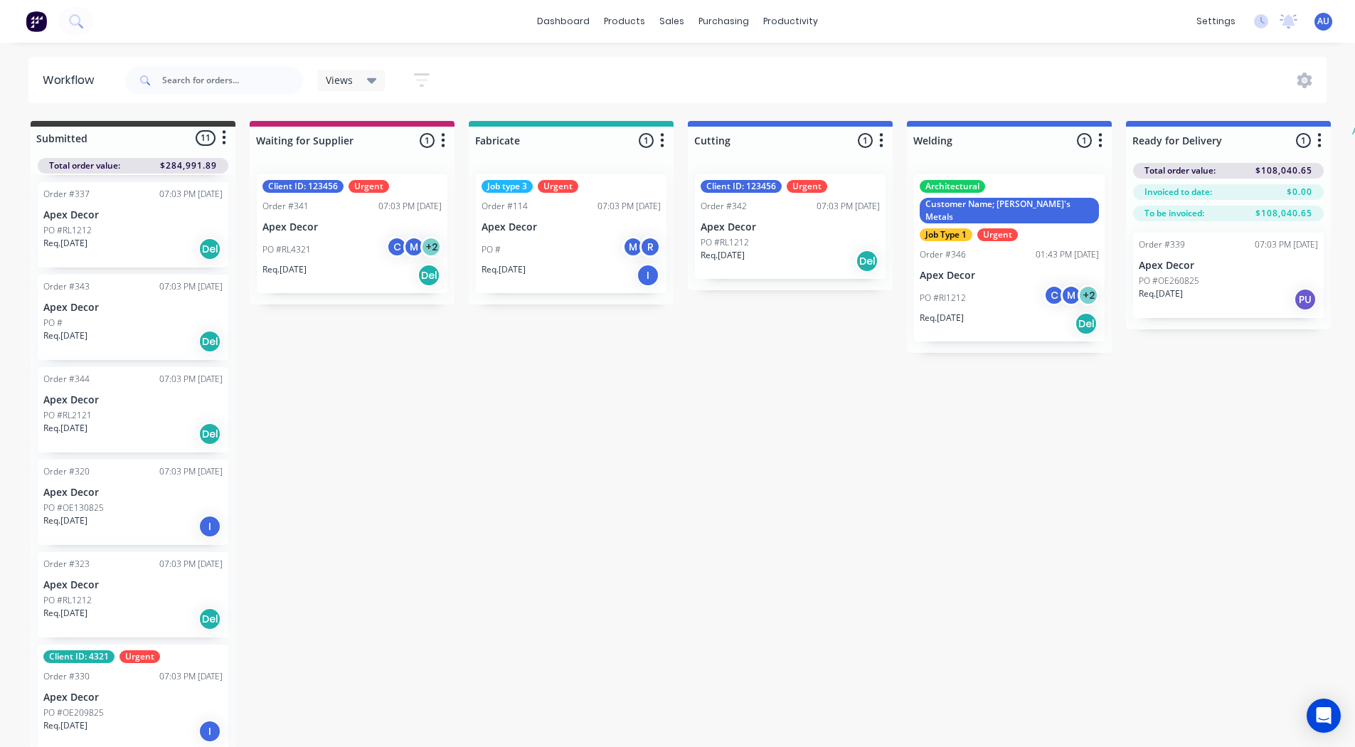
scroll to position [14, 0]
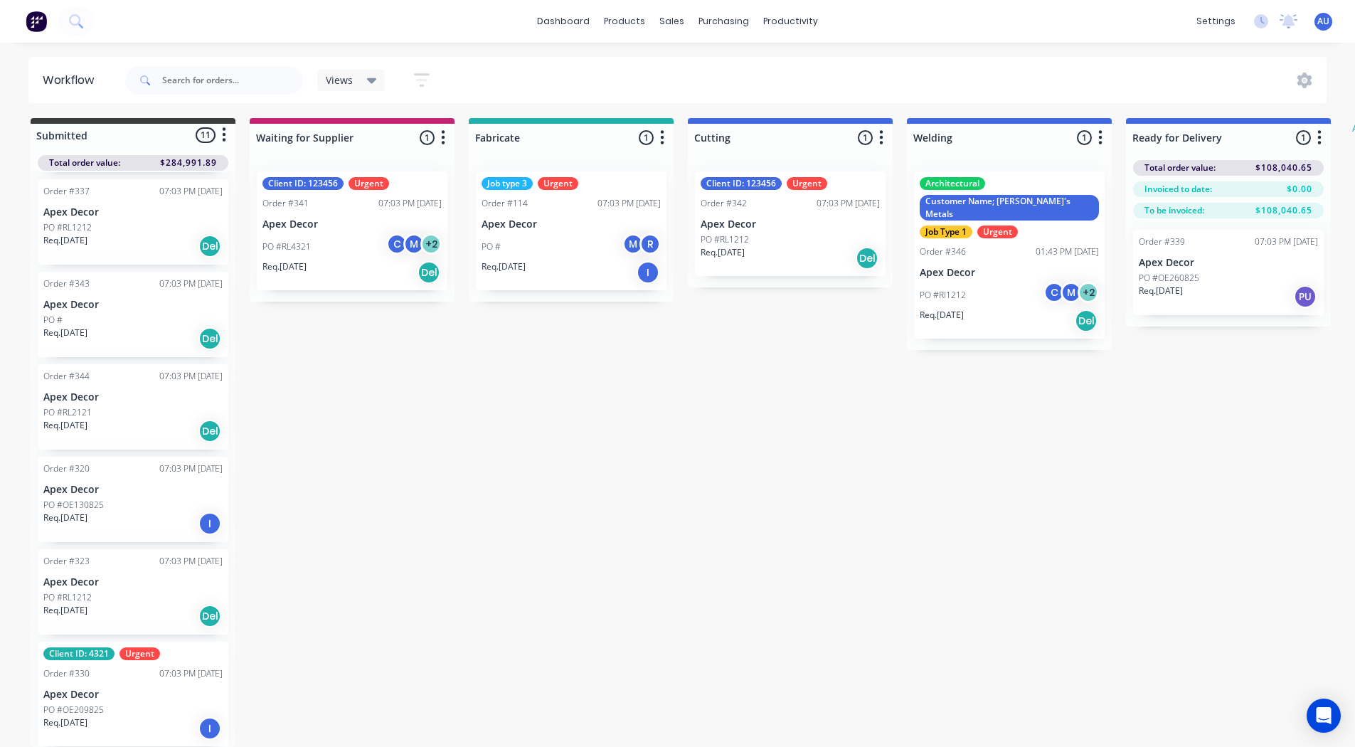
click at [127, 667] on div "Order #330 07:03 PM [DATE]" at bounding box center [132, 673] width 179 height 13
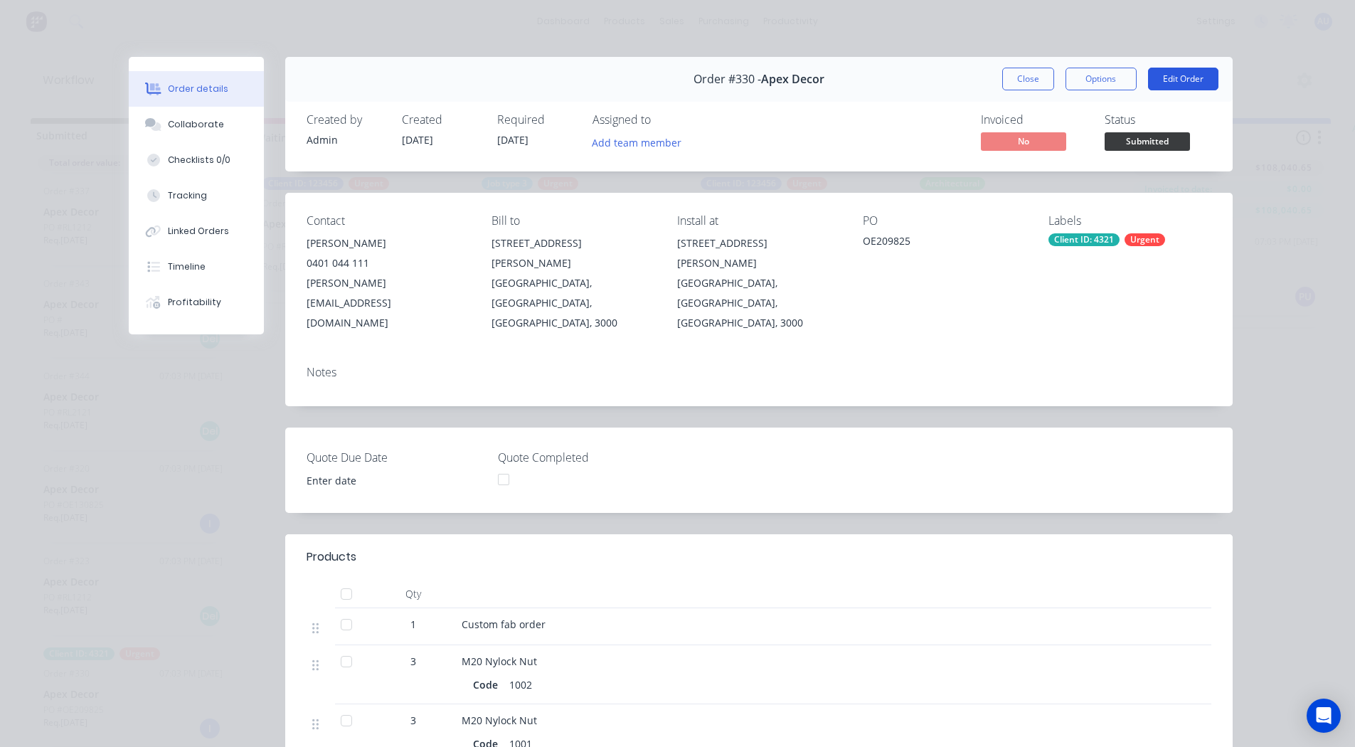
click at [1193, 87] on button "Edit Order" at bounding box center [1183, 79] width 70 height 23
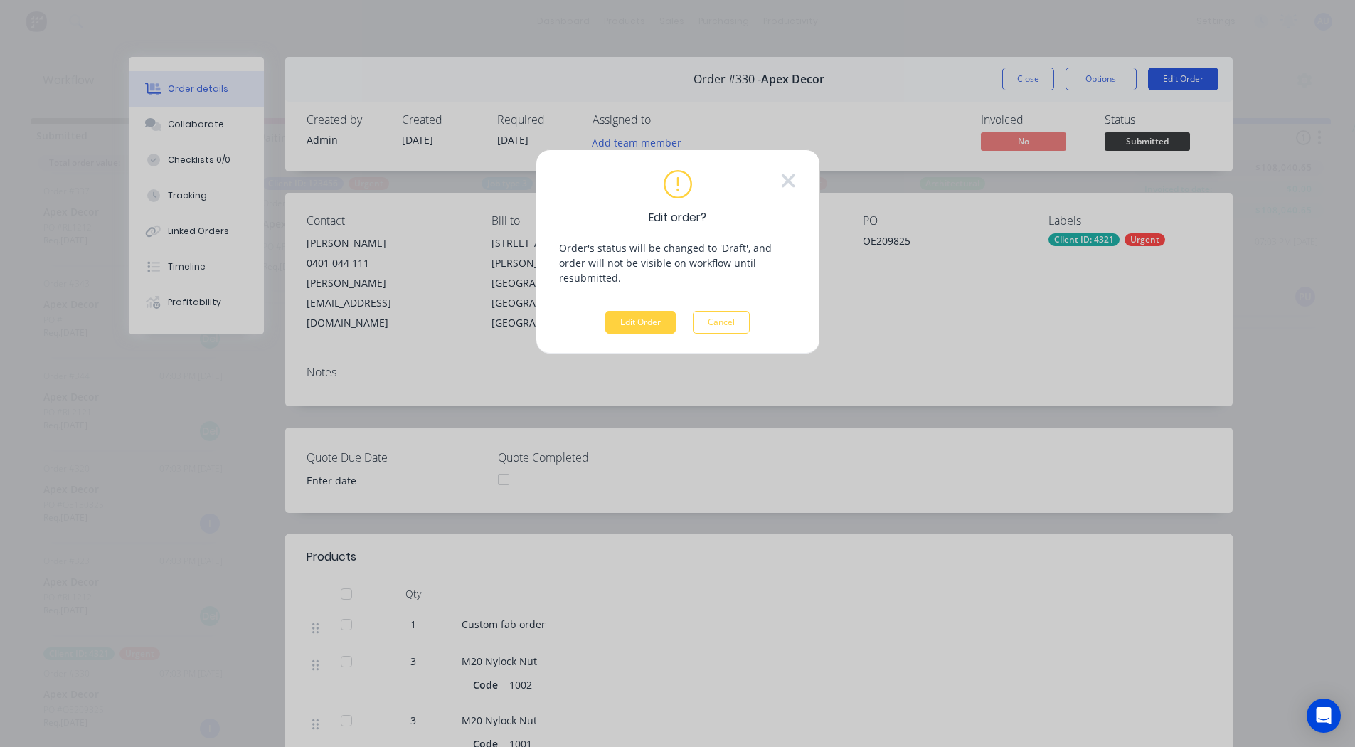
scroll to position [3, 0]
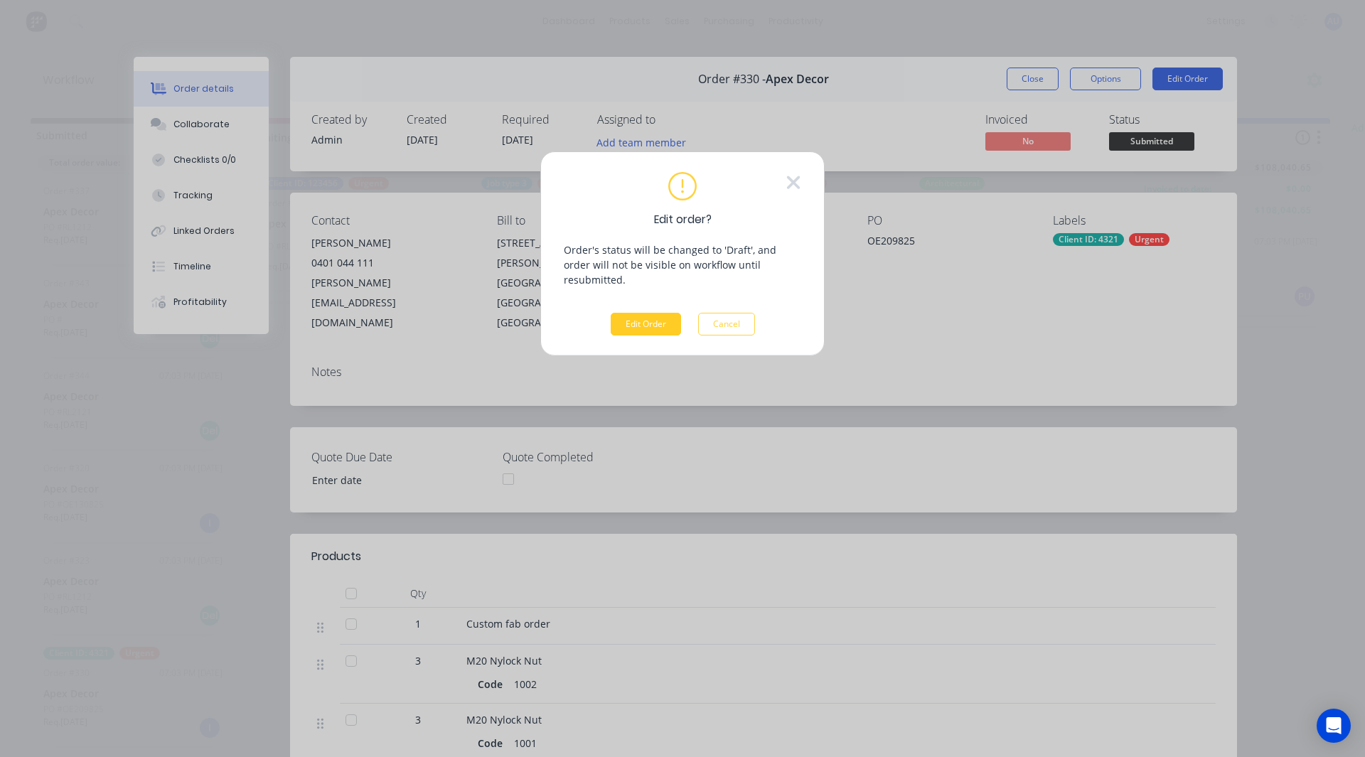
click at [654, 313] on button "Edit Order" at bounding box center [646, 324] width 70 height 23
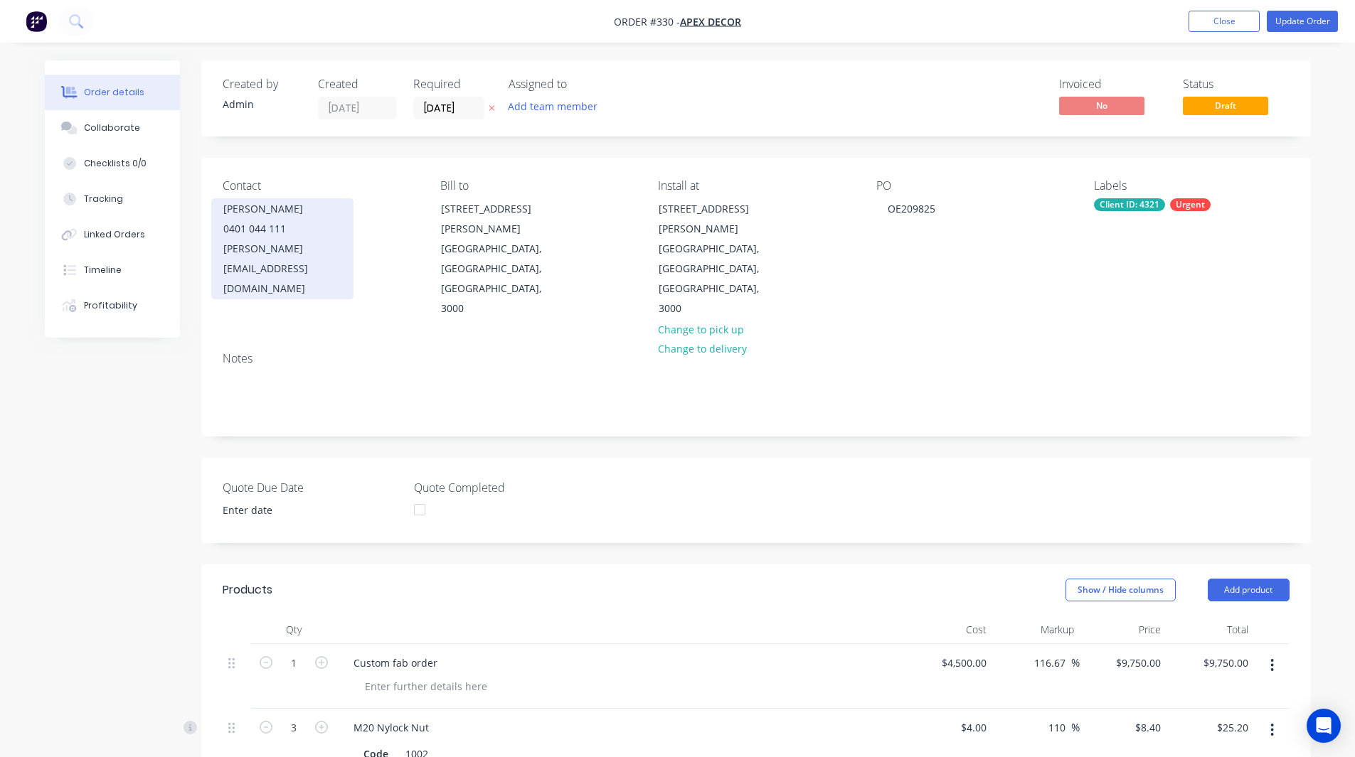
click at [242, 219] on div "0401 044 111" at bounding box center [282, 229] width 118 height 20
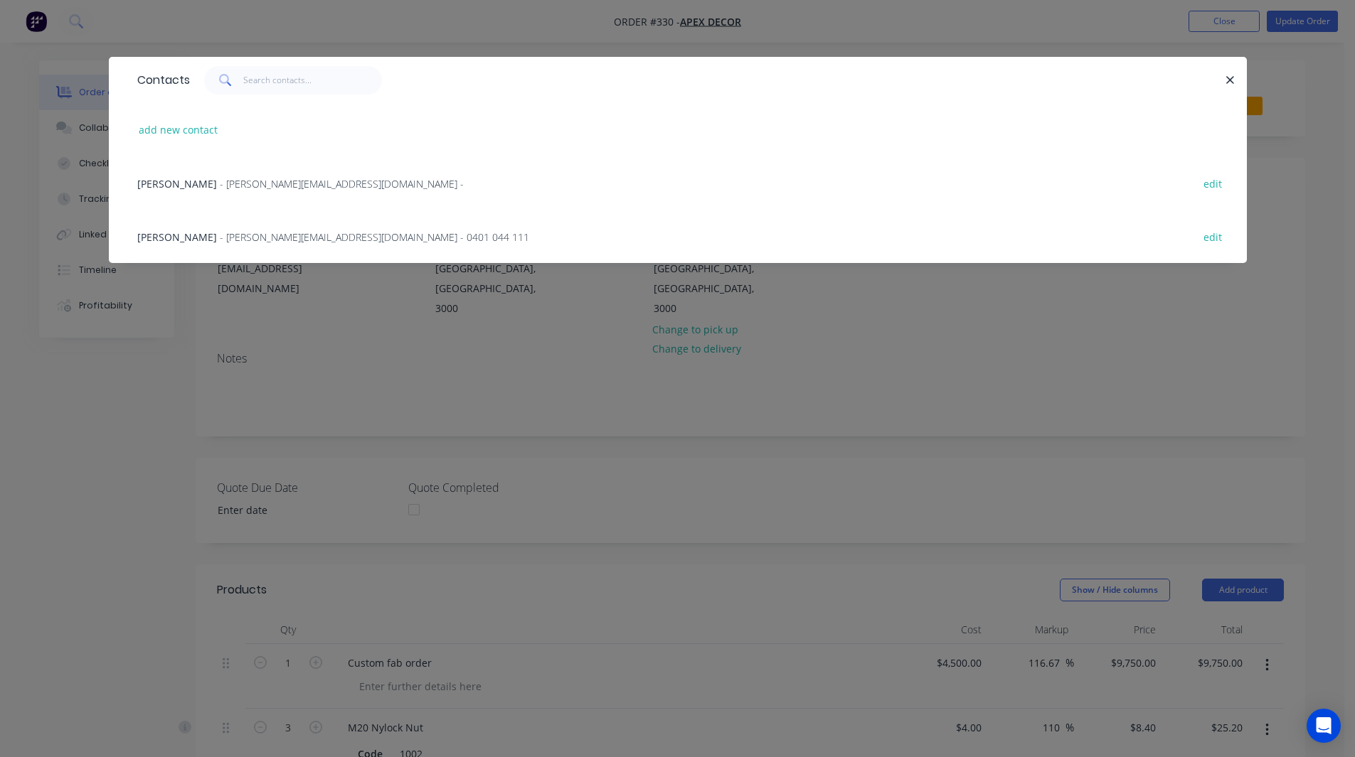
click at [232, 189] on span "- [PERSON_NAME][EMAIL_ADDRESS][DOMAIN_NAME] -" at bounding box center [342, 184] width 244 height 14
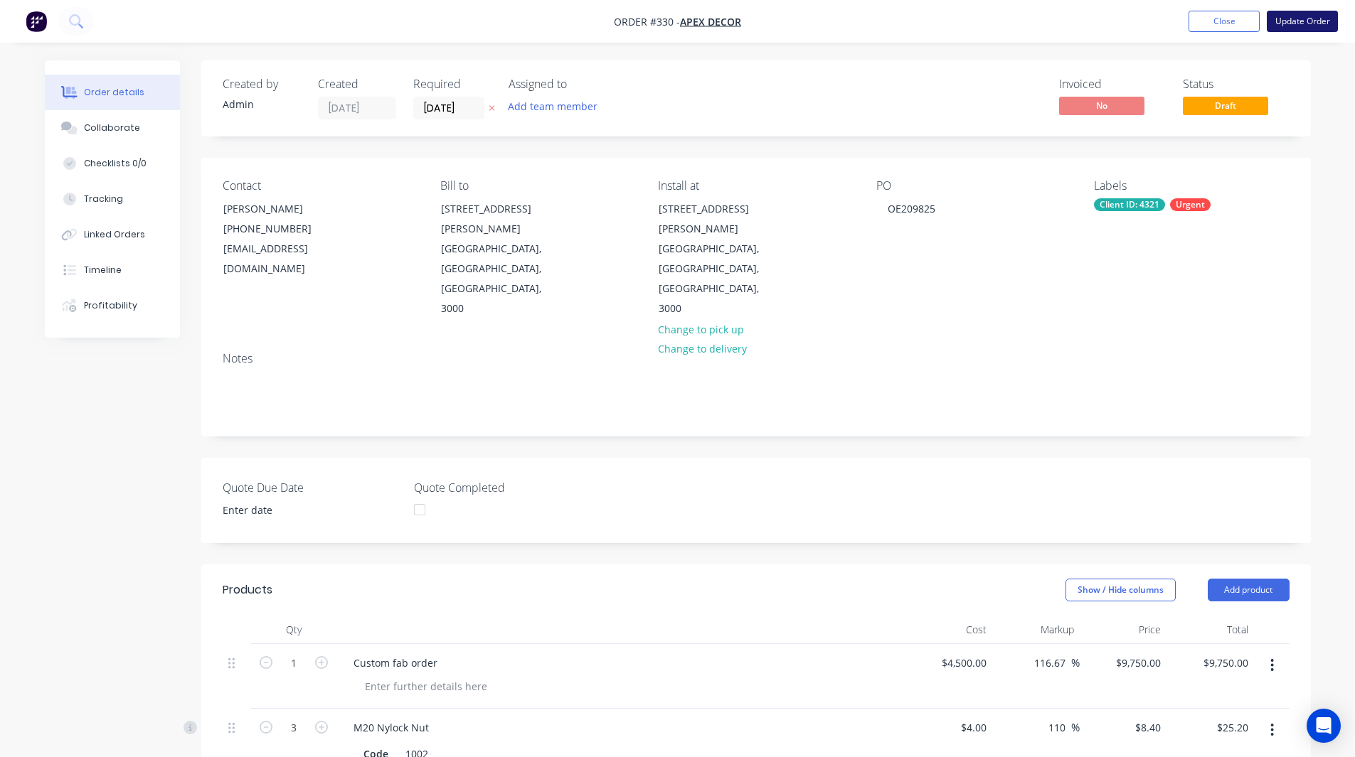
click at [1287, 28] on button "Update Order" at bounding box center [1301, 21] width 71 height 21
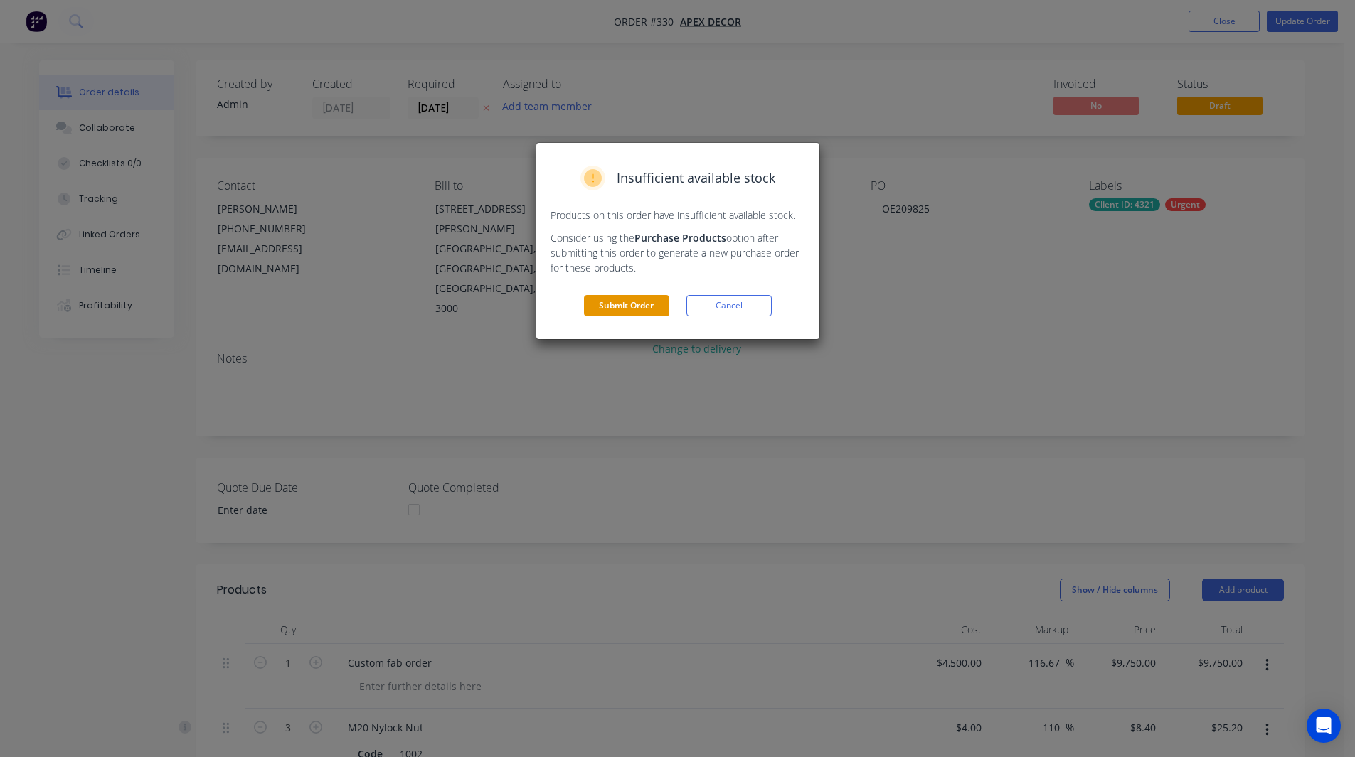
click at [645, 302] on button "Submit Order" at bounding box center [626, 305] width 85 height 21
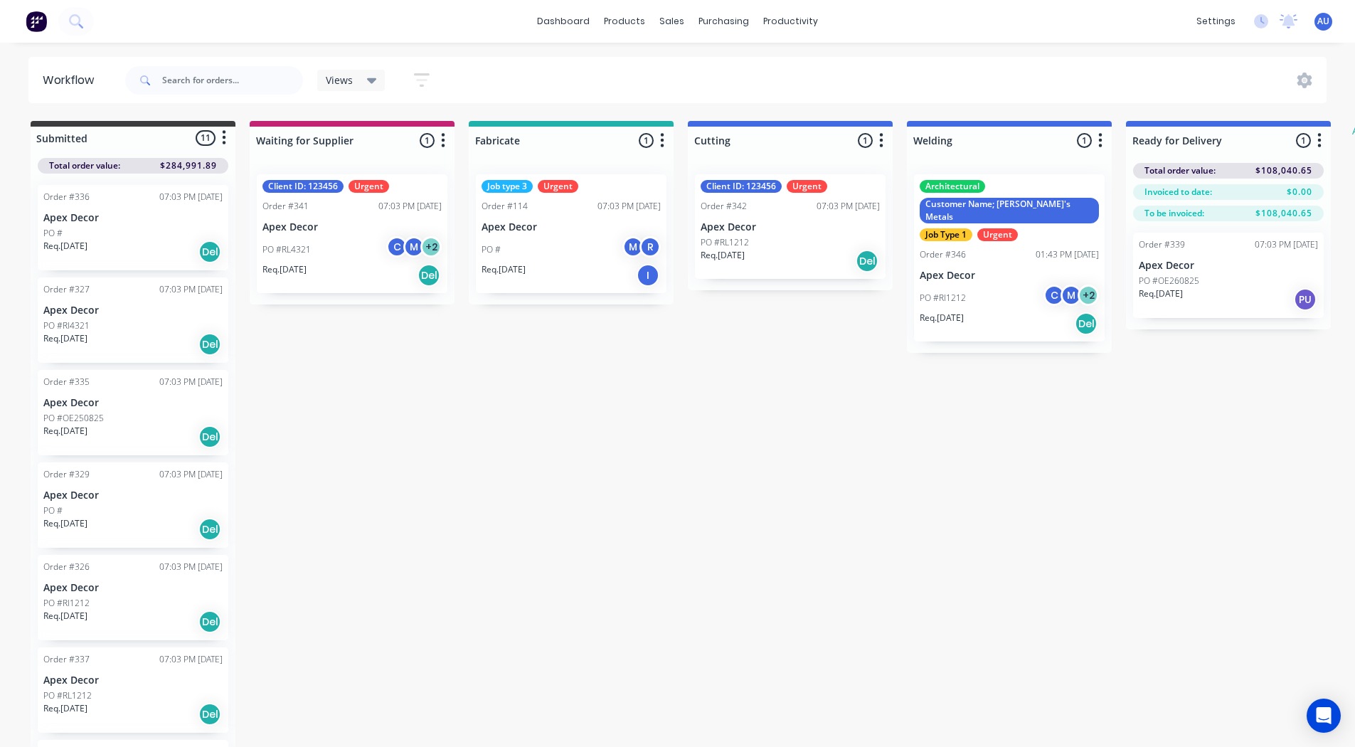
click at [1325, 34] on div "dashboard products sales purchasing productivity dashboard products Product Cat…" at bounding box center [677, 21] width 1355 height 43
click at [1325, 29] on div "AU TrueGrit Fabrication Dup 2 Admin User Administrator Profile Sign out" at bounding box center [1323, 22] width 18 height 18
click at [1323, 19] on span "AU" at bounding box center [1323, 21] width 12 height 13
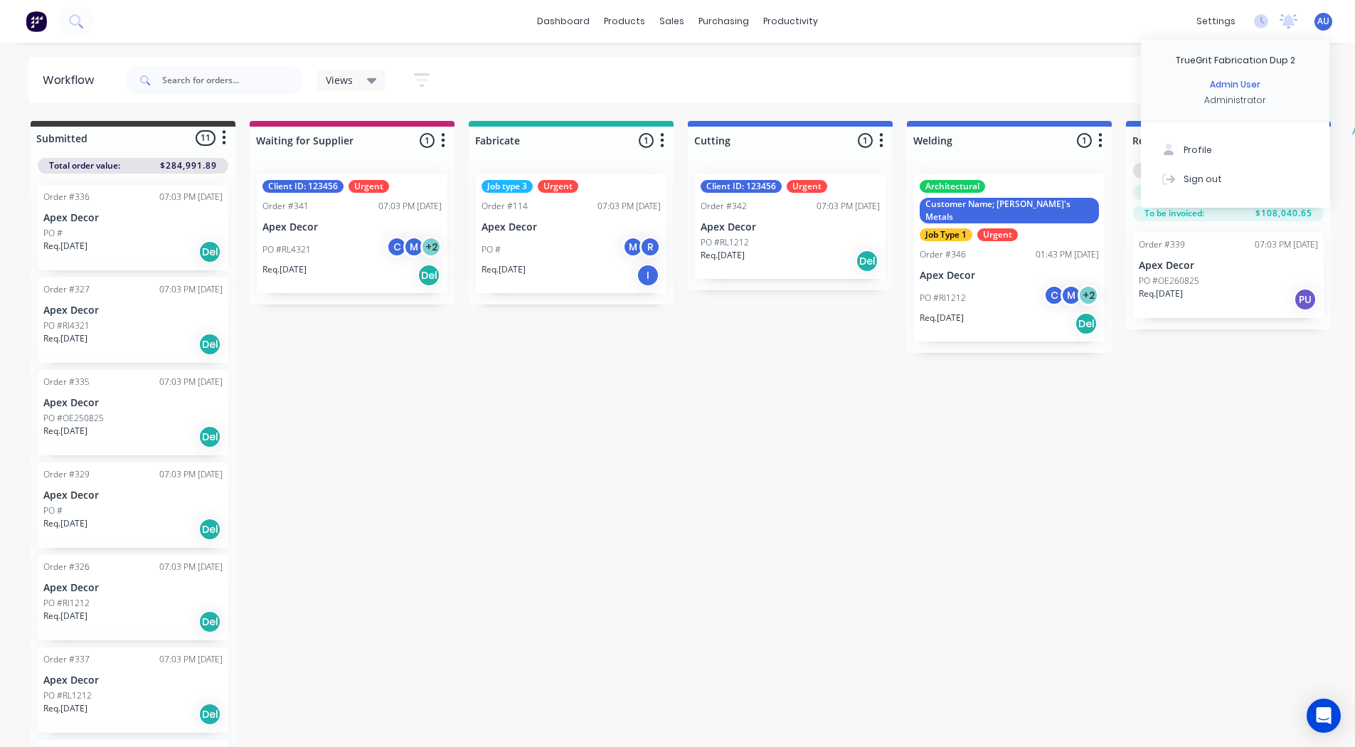
click at [36, 17] on img at bounding box center [36, 21] width 21 height 21
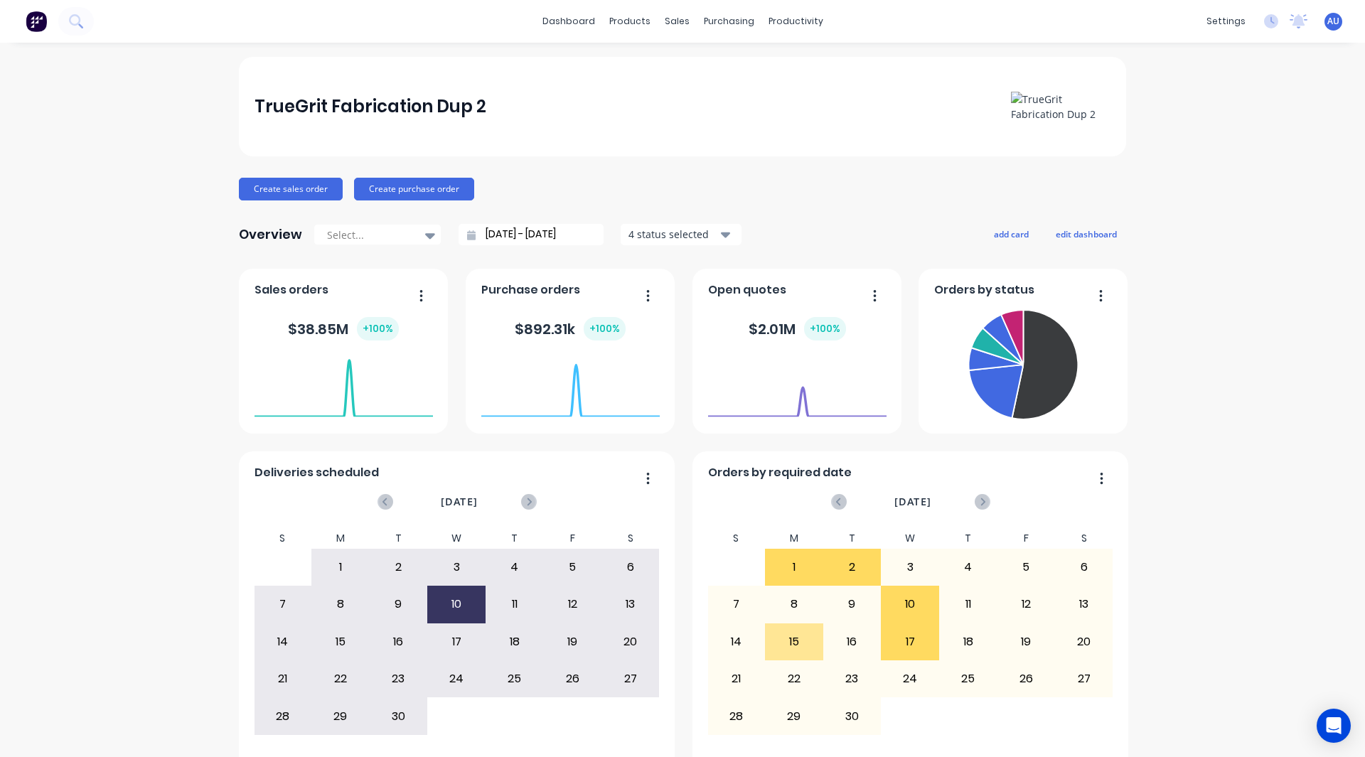
click at [1207, 220] on div "TrueGrit Fabrication Dup 2 Create sales order Create purchase order Overview Se…" at bounding box center [682, 428] width 1365 height 742
